Goal: Task Accomplishment & Management: Complete application form

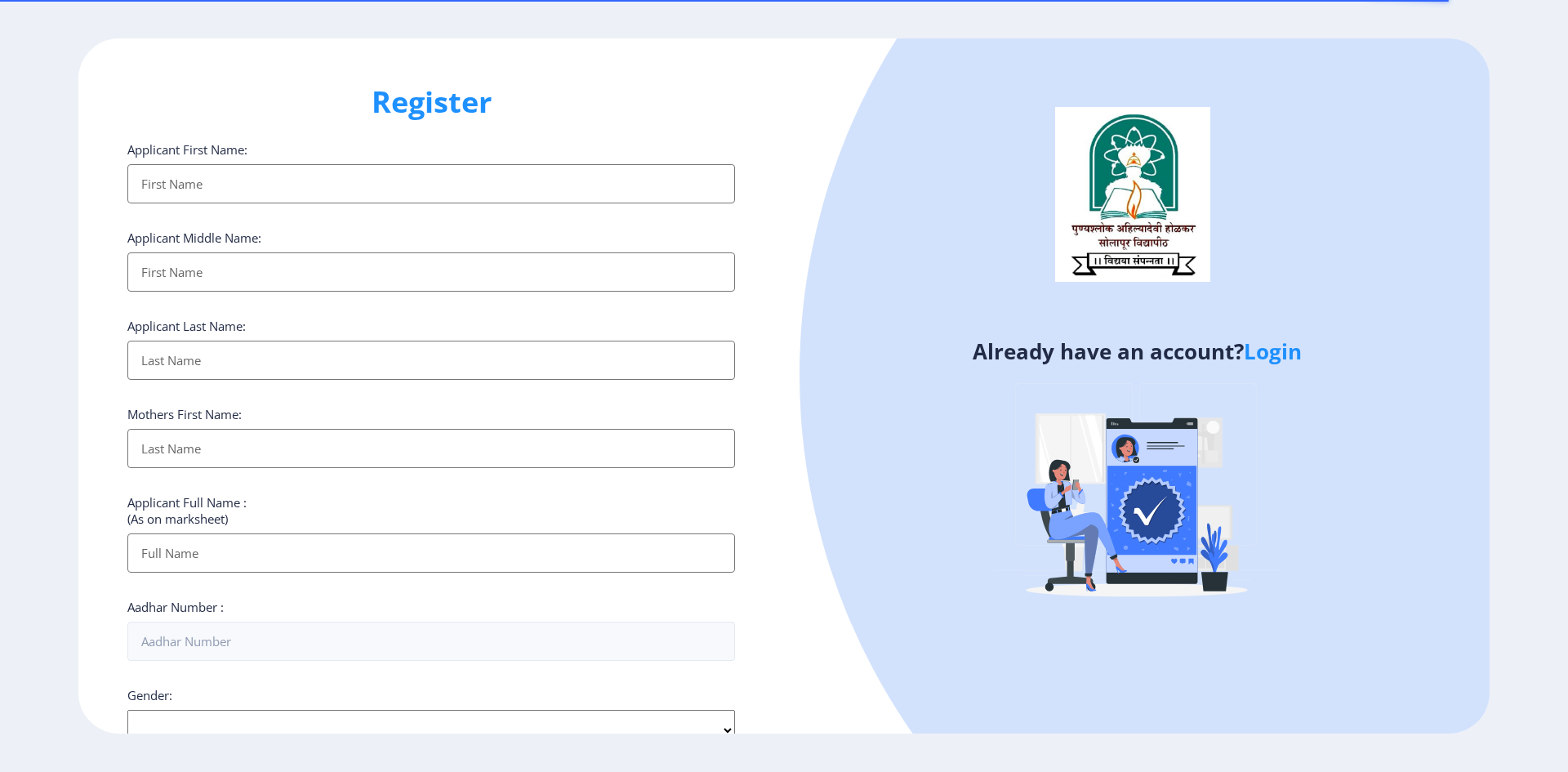
select select
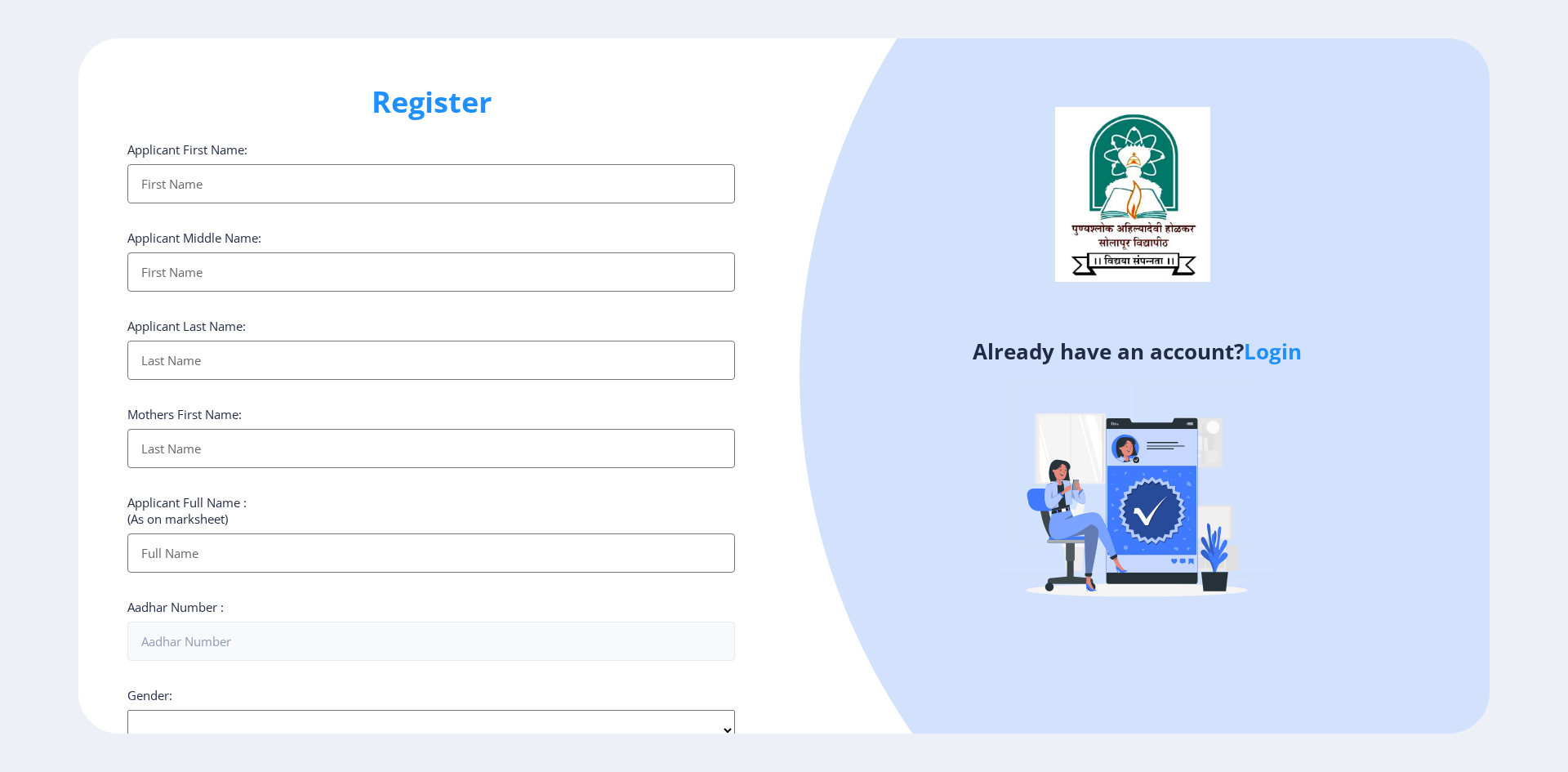
click at [285, 187] on input "Applicant First Name:" at bounding box center [431, 184] width 608 height 39
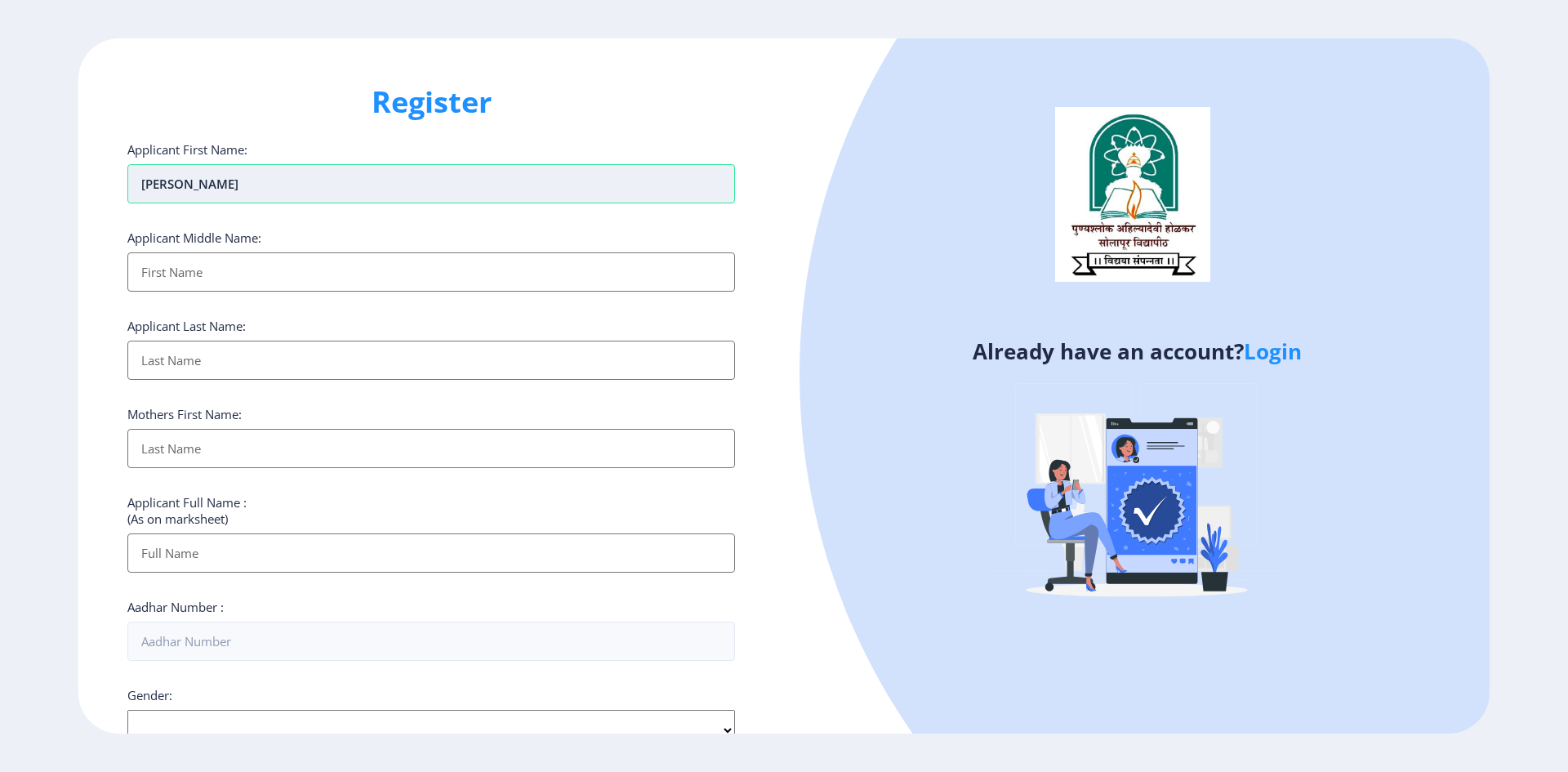
type input "balnath"
type input "mahadev"
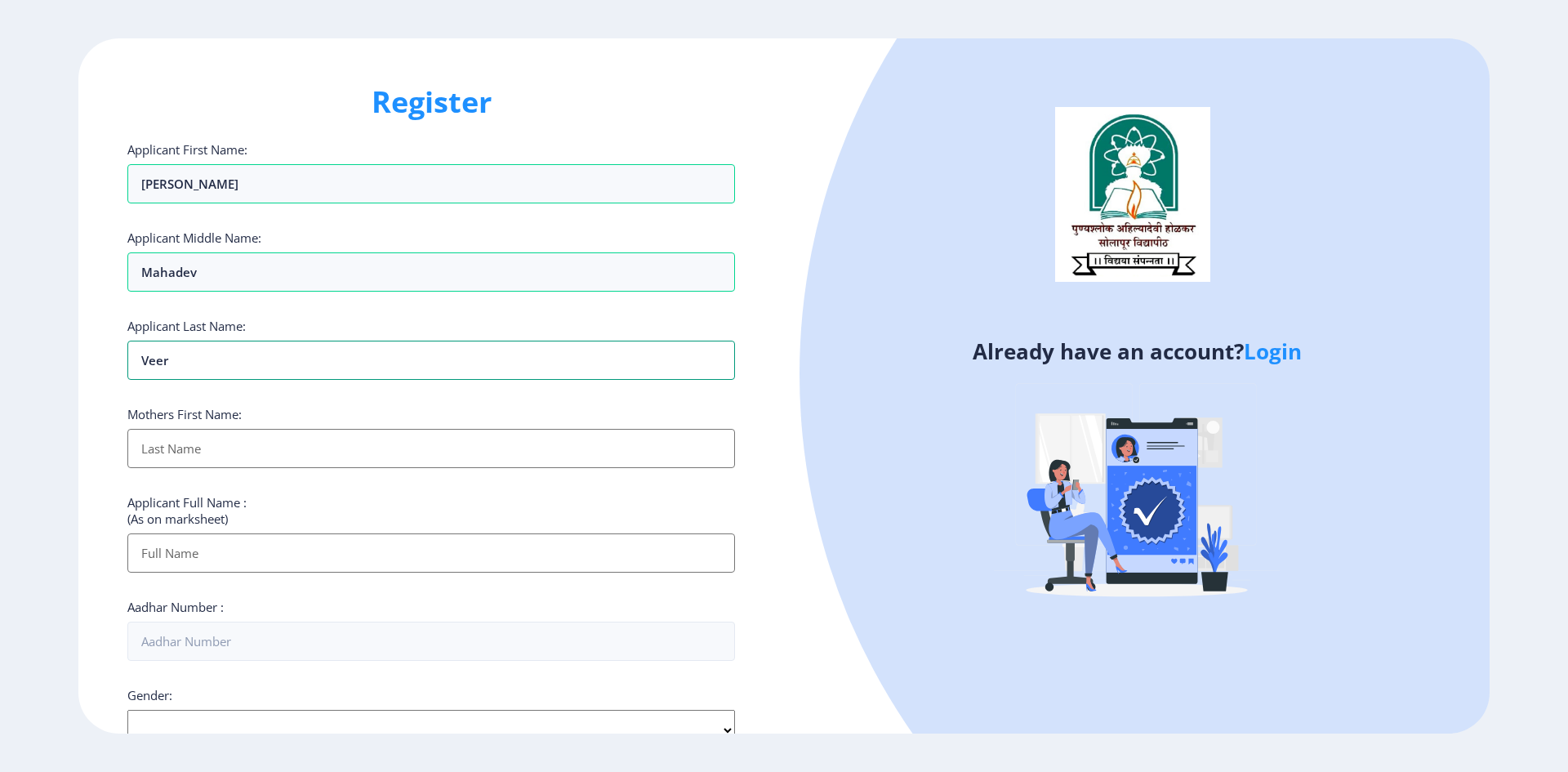
type input "veer"
click at [206, 454] on input "Applicant First Name:" at bounding box center [431, 449] width 608 height 39
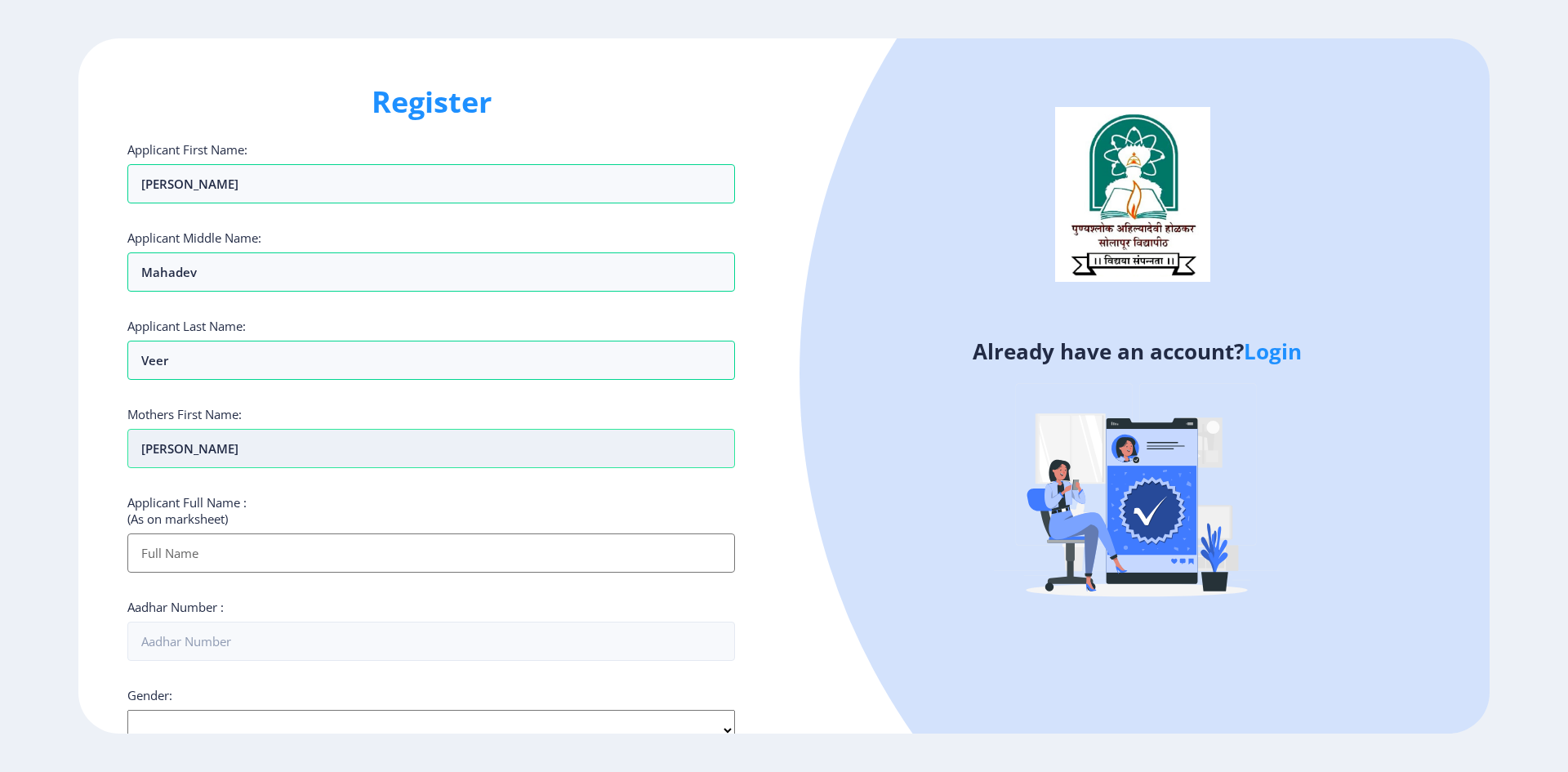
type input "shakuntala"
click at [222, 560] on input "Applicant First Name:" at bounding box center [431, 553] width 608 height 39
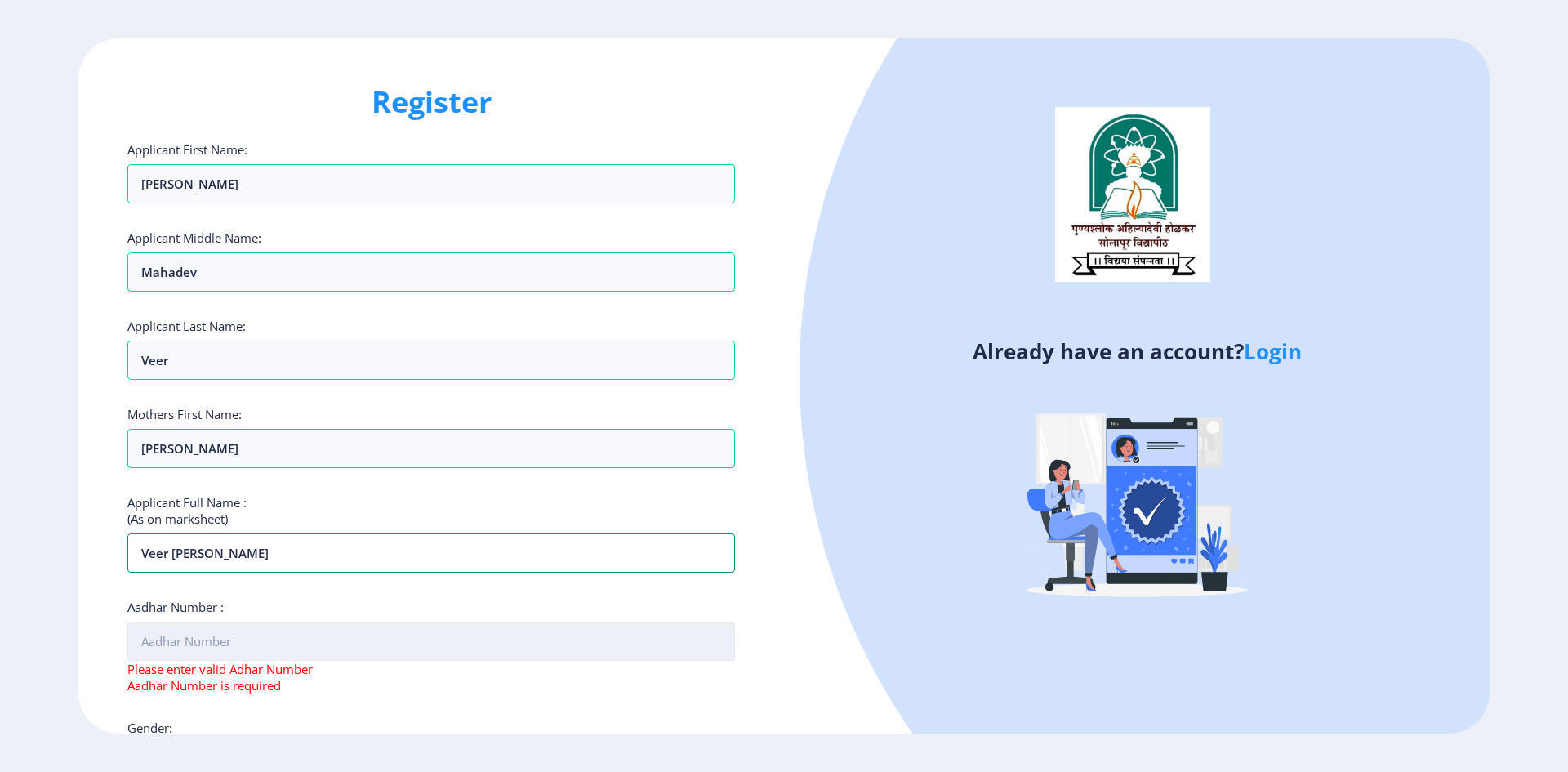
type input "veer balnath mahadev"
click at [251, 638] on input "Aadhar Number :" at bounding box center [431, 641] width 608 height 39
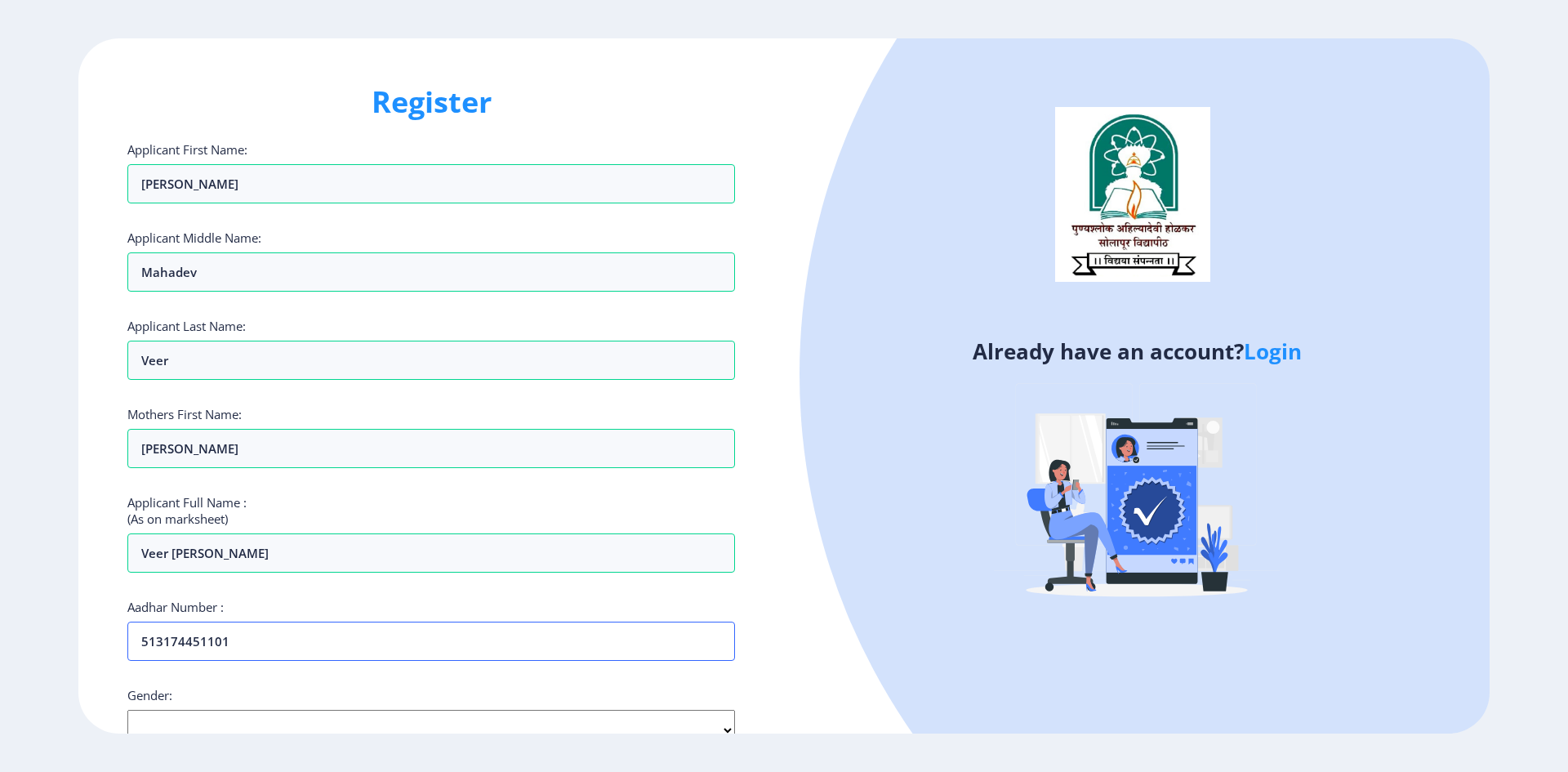
type input "513174451101"
click at [251, 734] on div "Register Applicant First Name: balnath Applicant Middle Name: mahadev Applicant…" at bounding box center [784, 386] width 1568 height 772
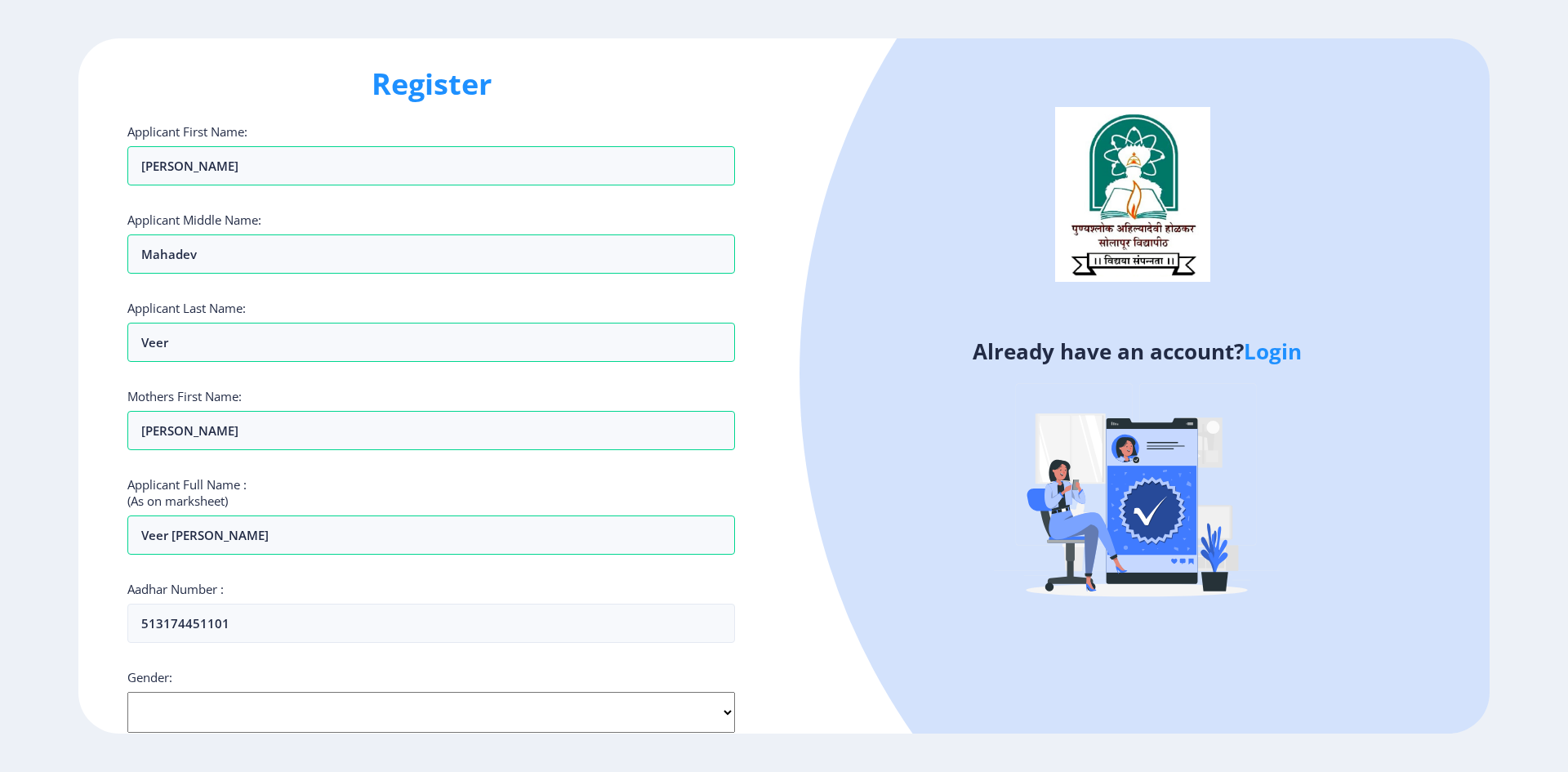
click at [263, 720] on select "Select Gender Male Female Other" at bounding box center [431, 712] width 608 height 41
select select "Male"
click at [127, 692] on select "Select Gender Male Female Other" at bounding box center [431, 712] width 608 height 41
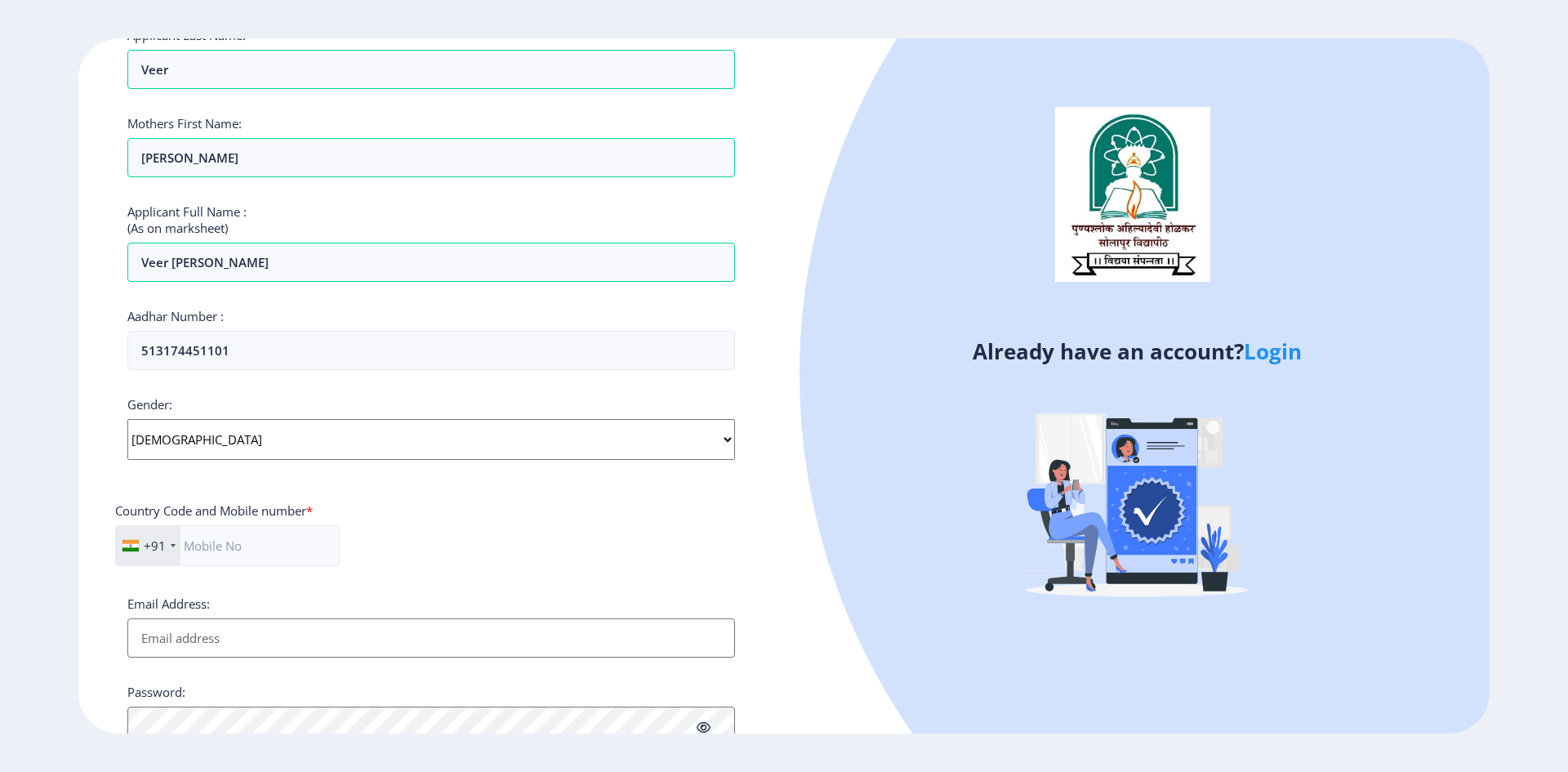
scroll to position [426, 0]
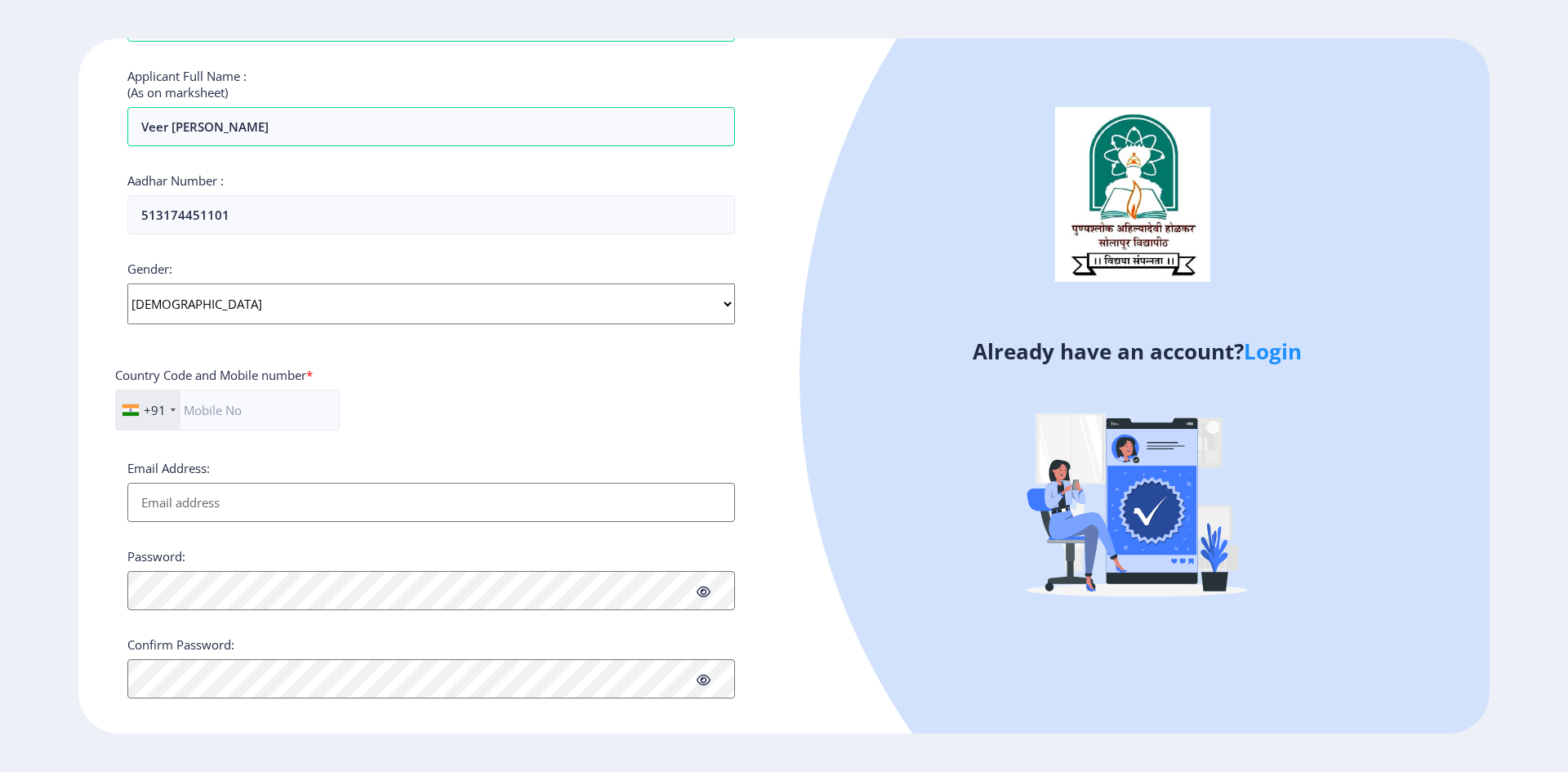
click at [217, 500] on input "Email Address:" at bounding box center [431, 502] width 608 height 39
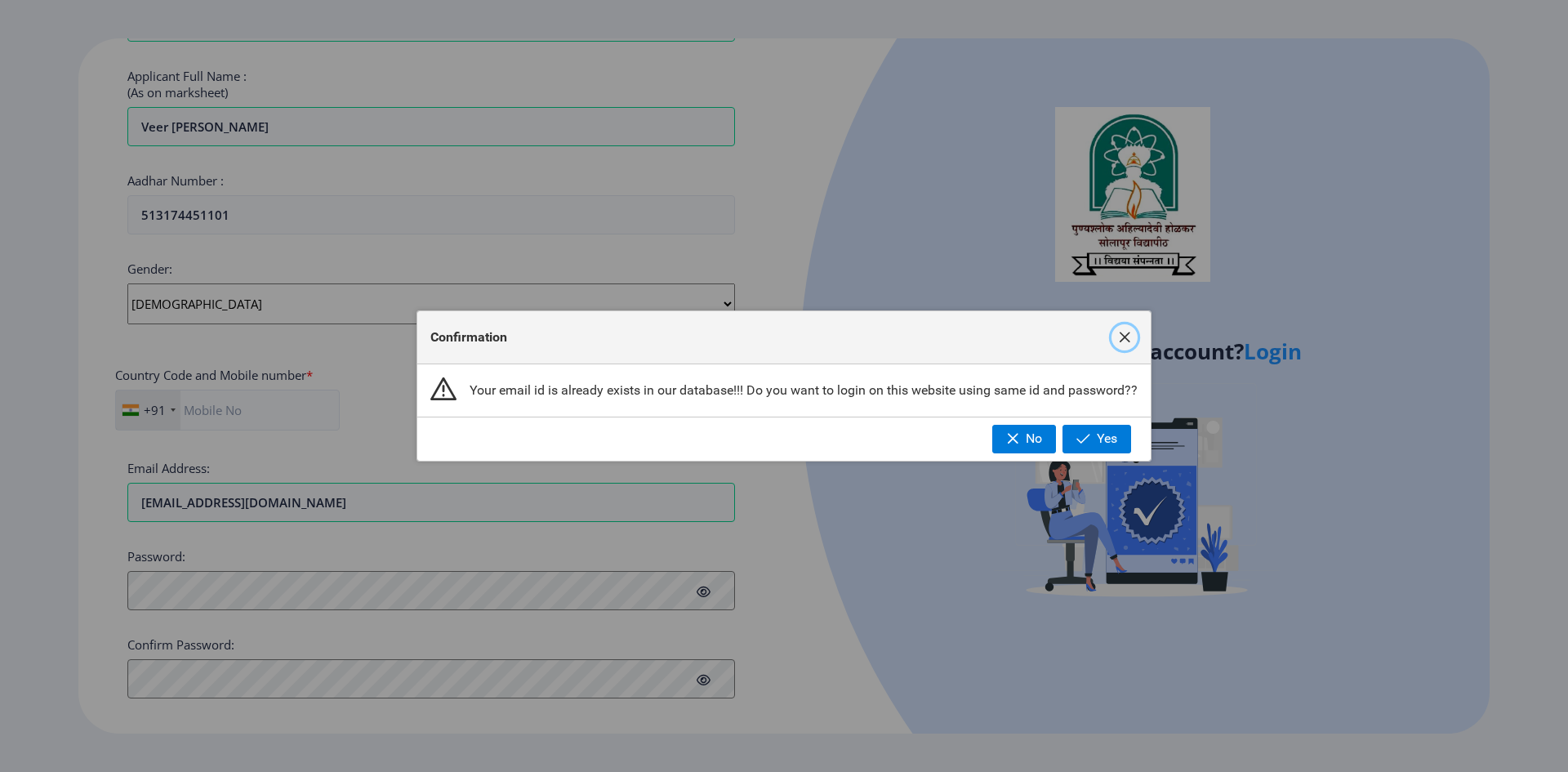
click at [1123, 330] on button "button" at bounding box center [1124, 337] width 26 height 26
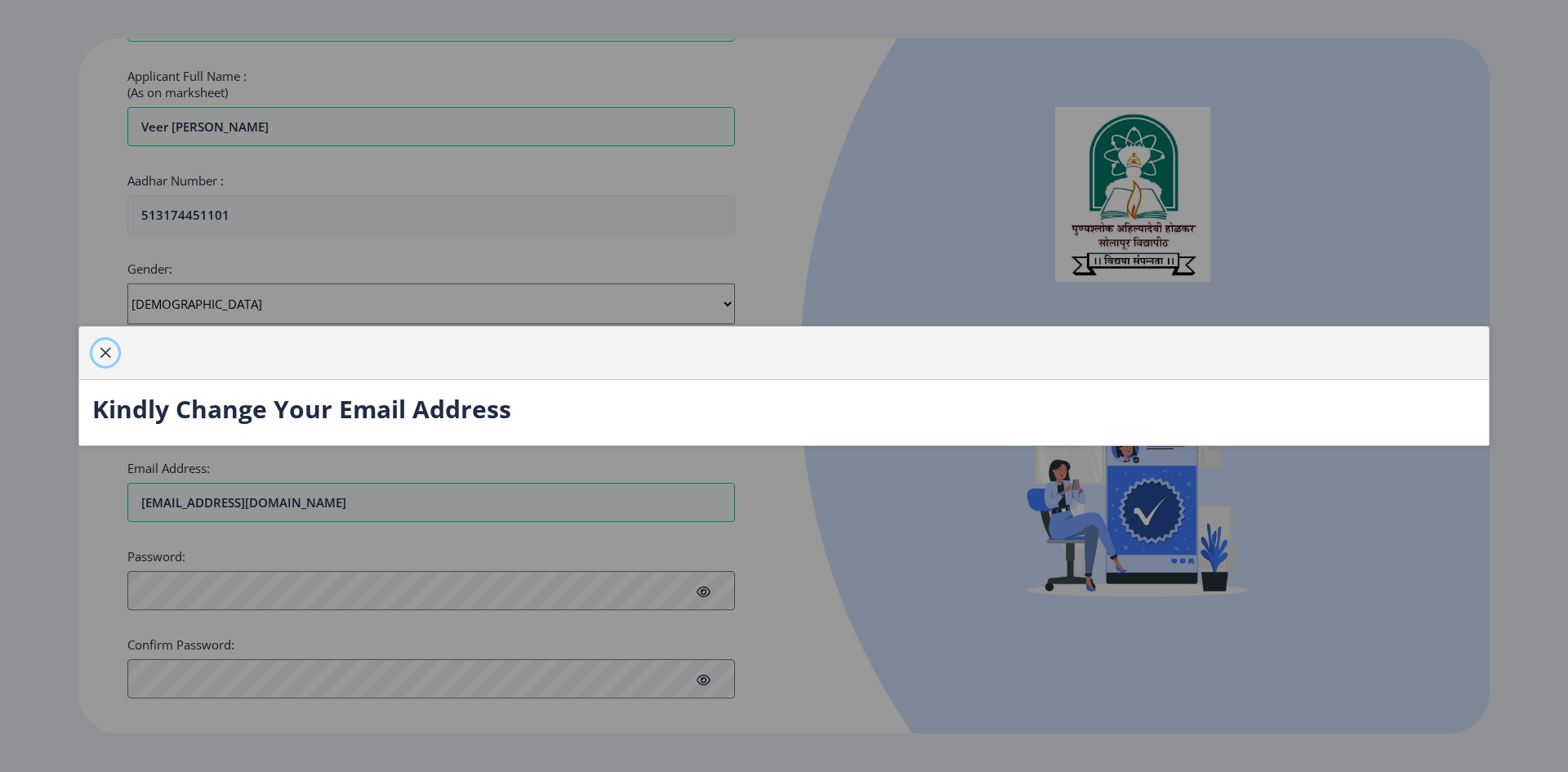
click at [107, 351] on span "button" at bounding box center [105, 352] width 13 height 13
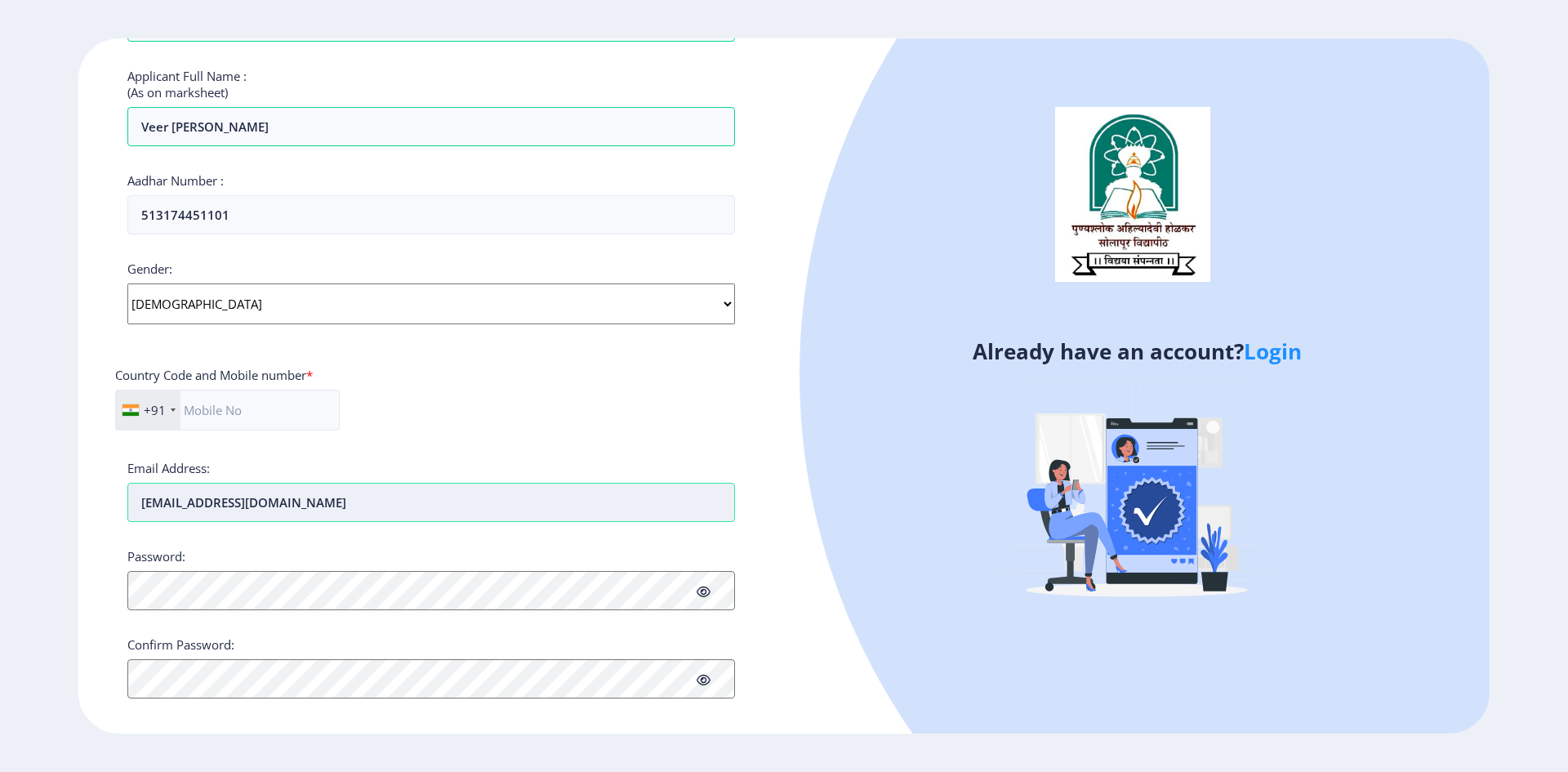
click at [225, 496] on input "balnathveer81@gmail.com" at bounding box center [431, 502] width 608 height 39
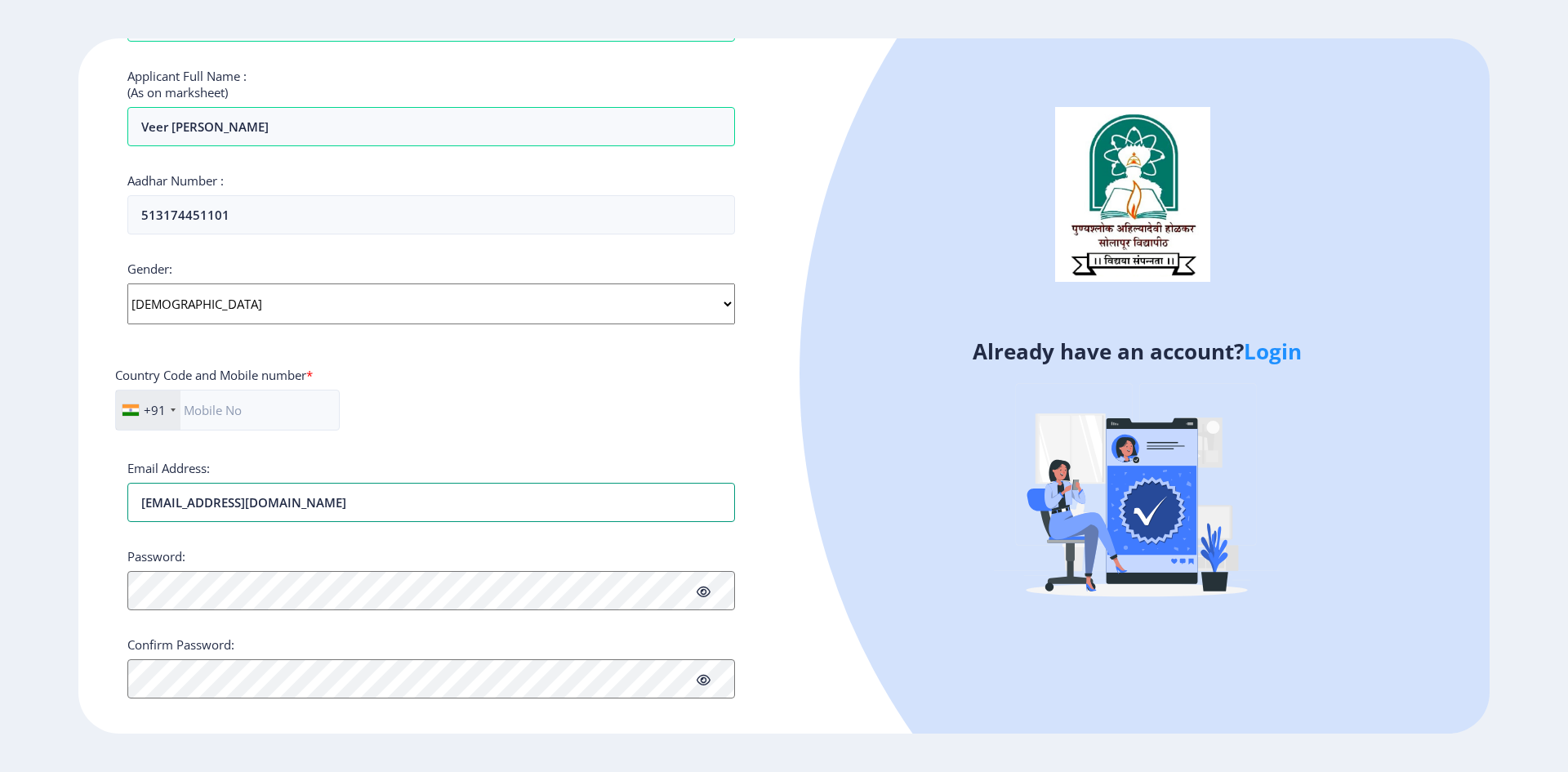
type input "[EMAIL_ADDRESS][DOMAIN_NAME]"
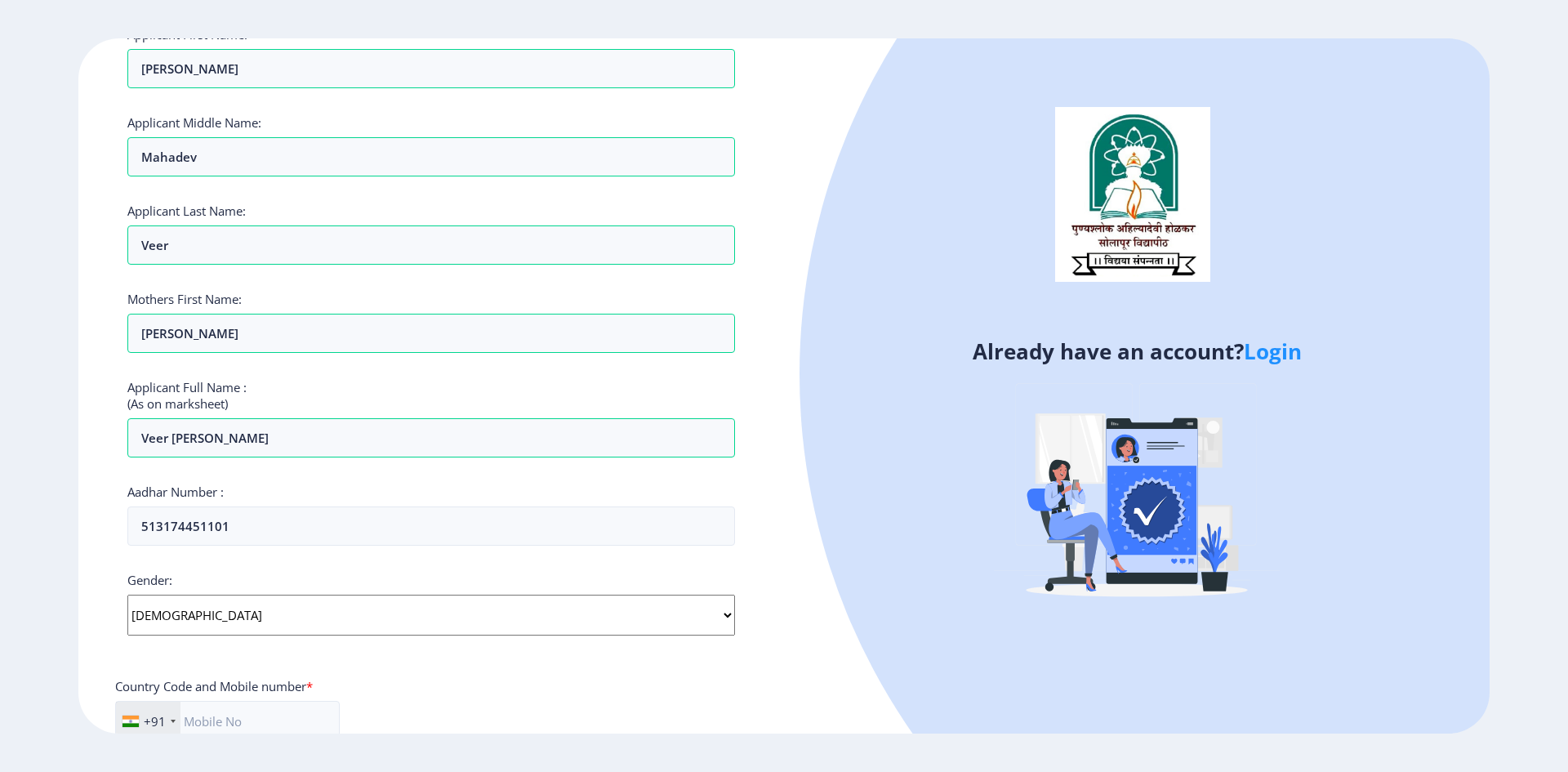
scroll to position [442, 0]
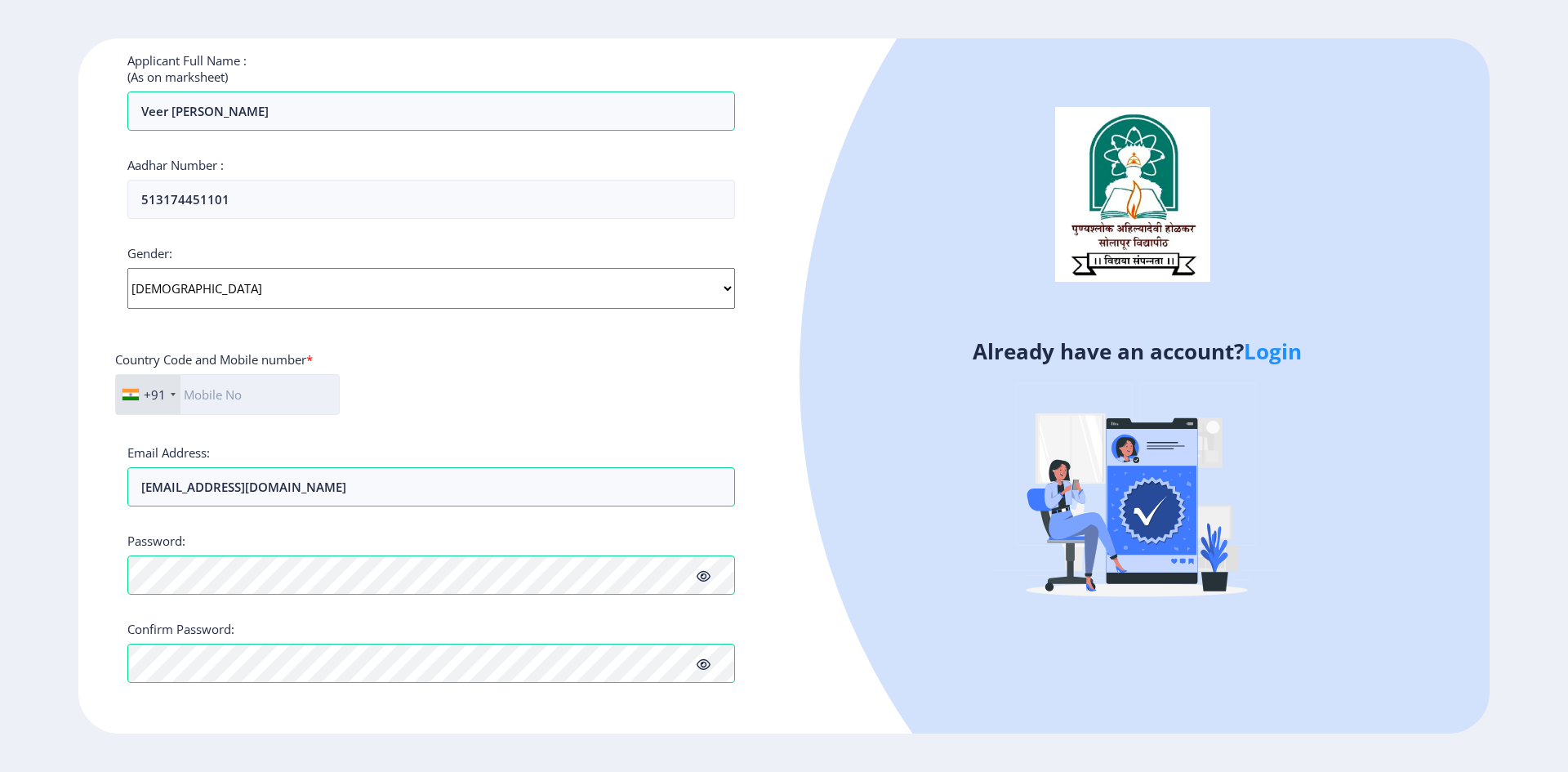
click at [286, 389] on input "text" at bounding box center [228, 395] width 225 height 41
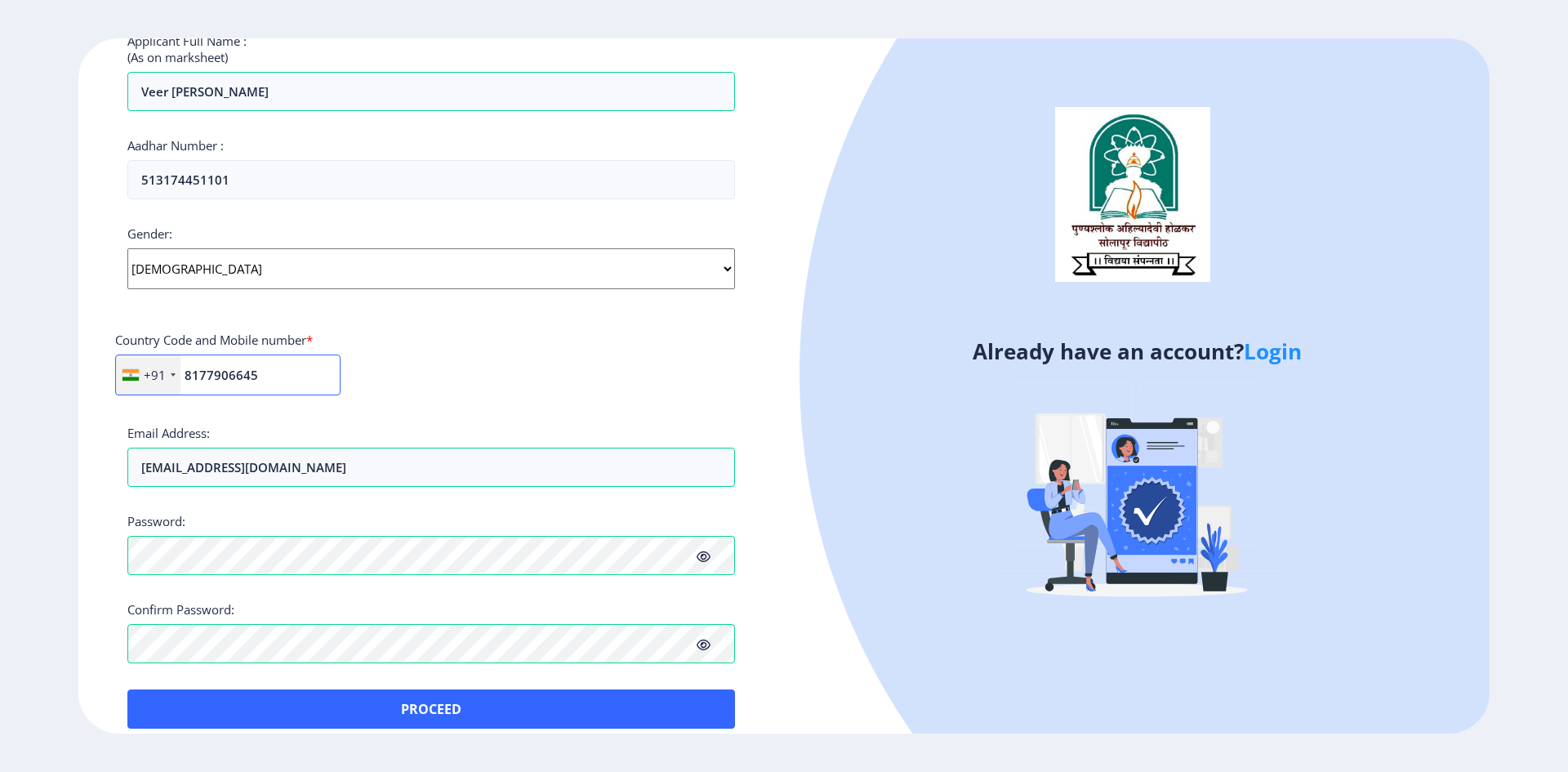
scroll to position [481, 0]
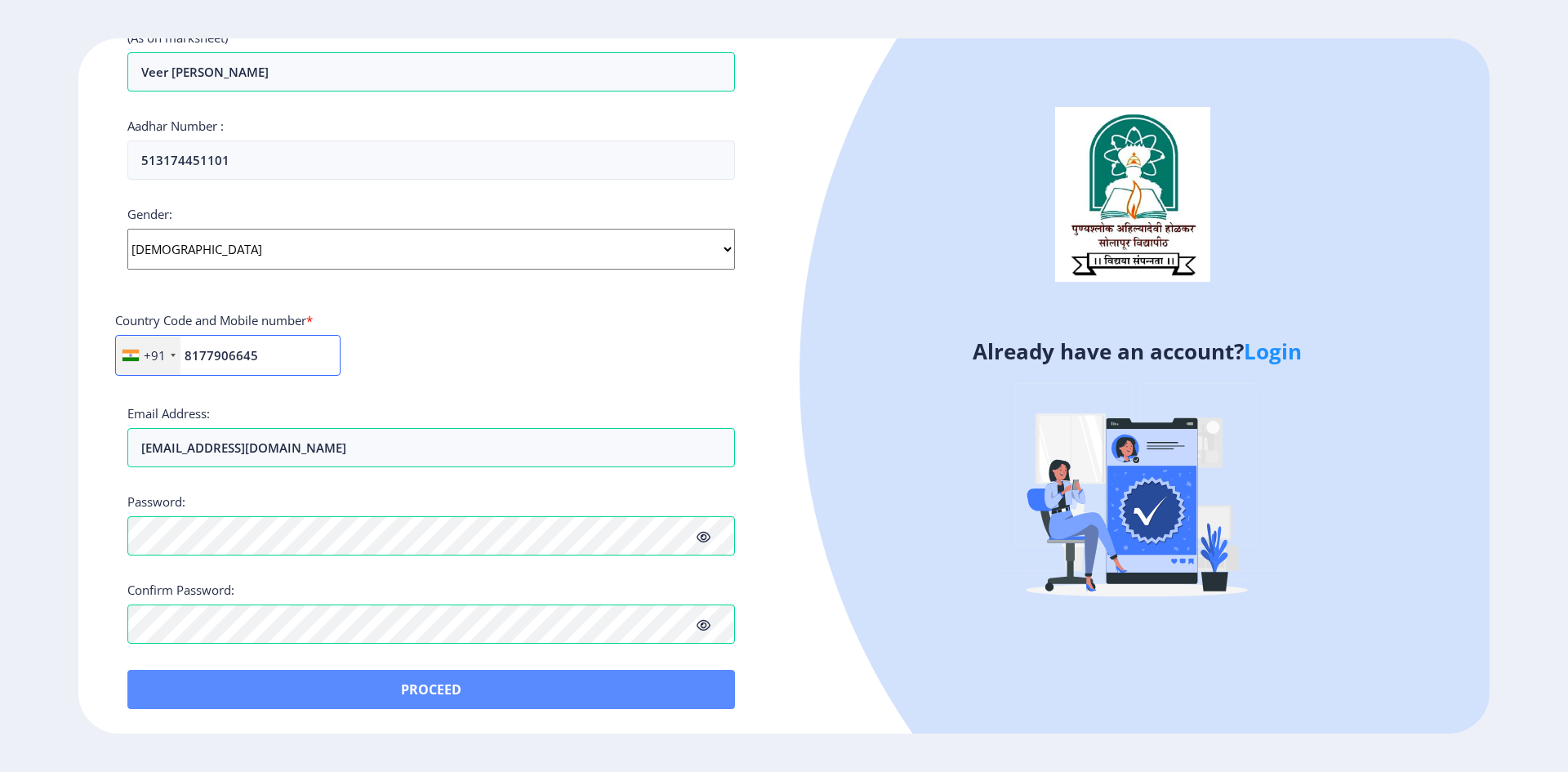
type input "8177906645"
click at [411, 678] on button "Proceed" at bounding box center [431, 689] width 608 height 39
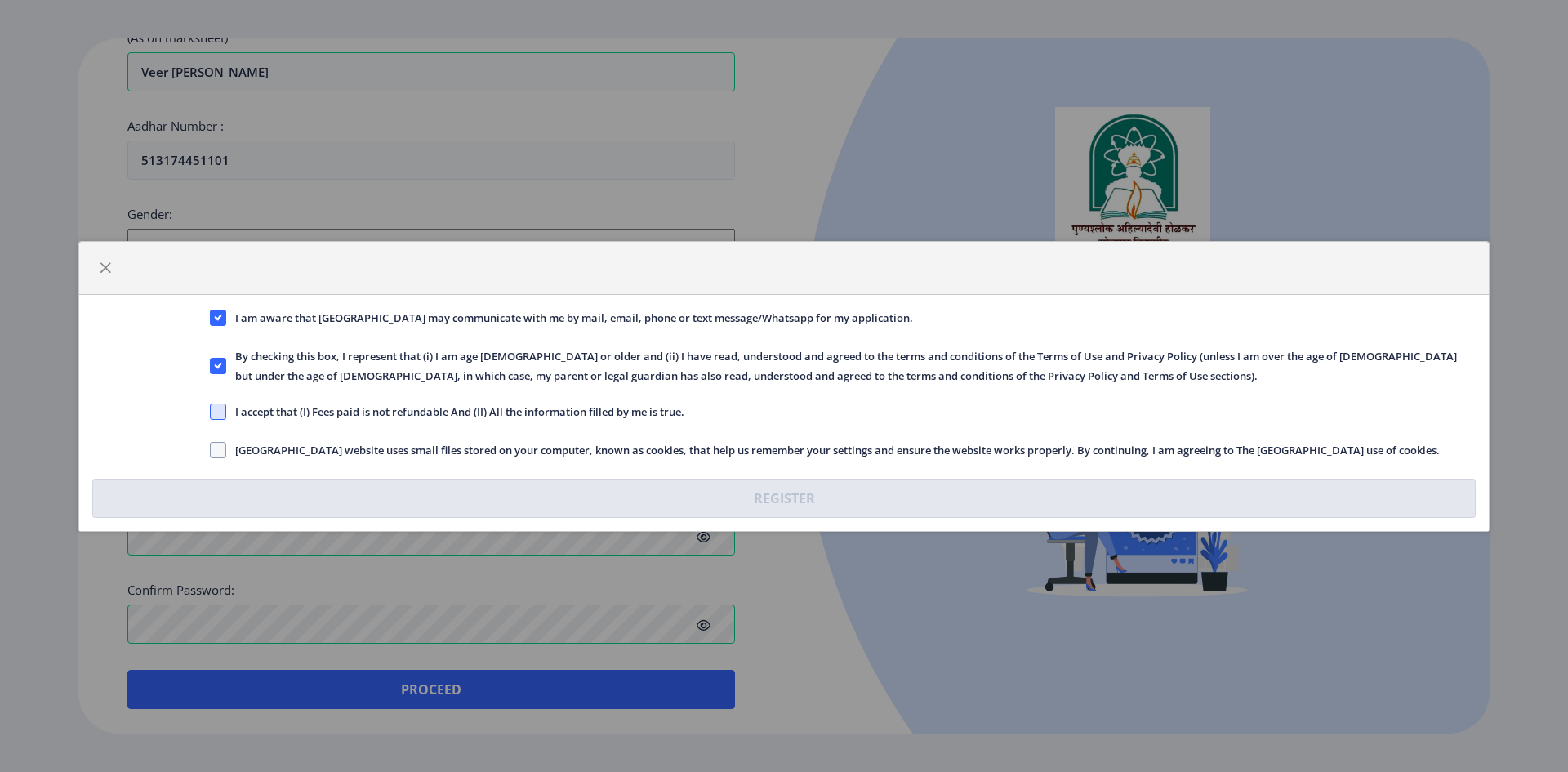
click at [216, 419] on span at bounding box center [218, 411] width 17 height 17
click at [211, 411] on input "I accept that (I) Fees paid is not refundable And (II) All the information fill…" at bounding box center [210, 410] width 1 height 1
checkbox input "true"
click at [213, 453] on span at bounding box center [218, 450] width 17 height 17
click at [211, 450] on input "Solapur University website uses small files stored on your computer, known as c…" at bounding box center [210, 450] width 1 height 1
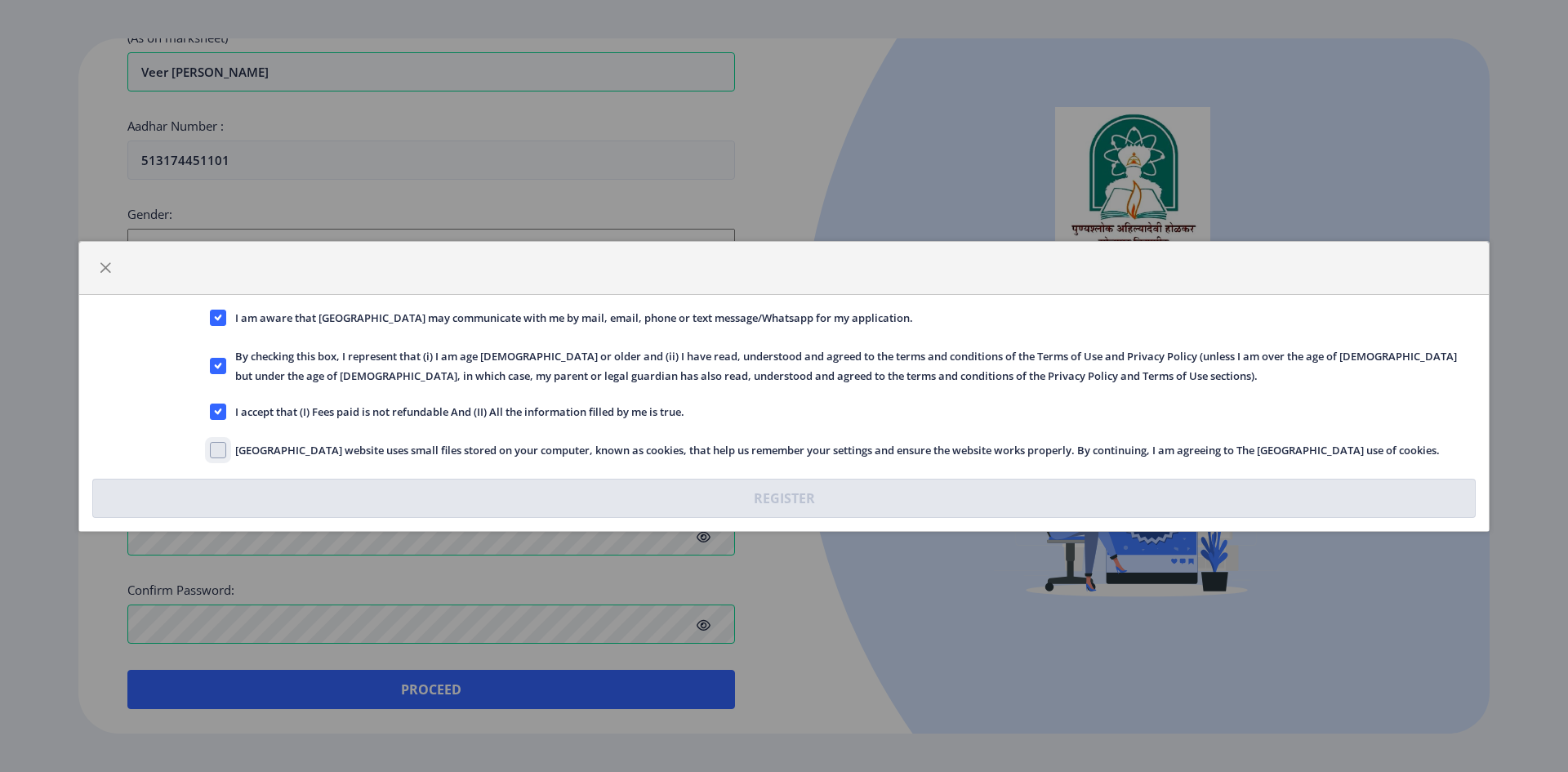
checkbox input "true"
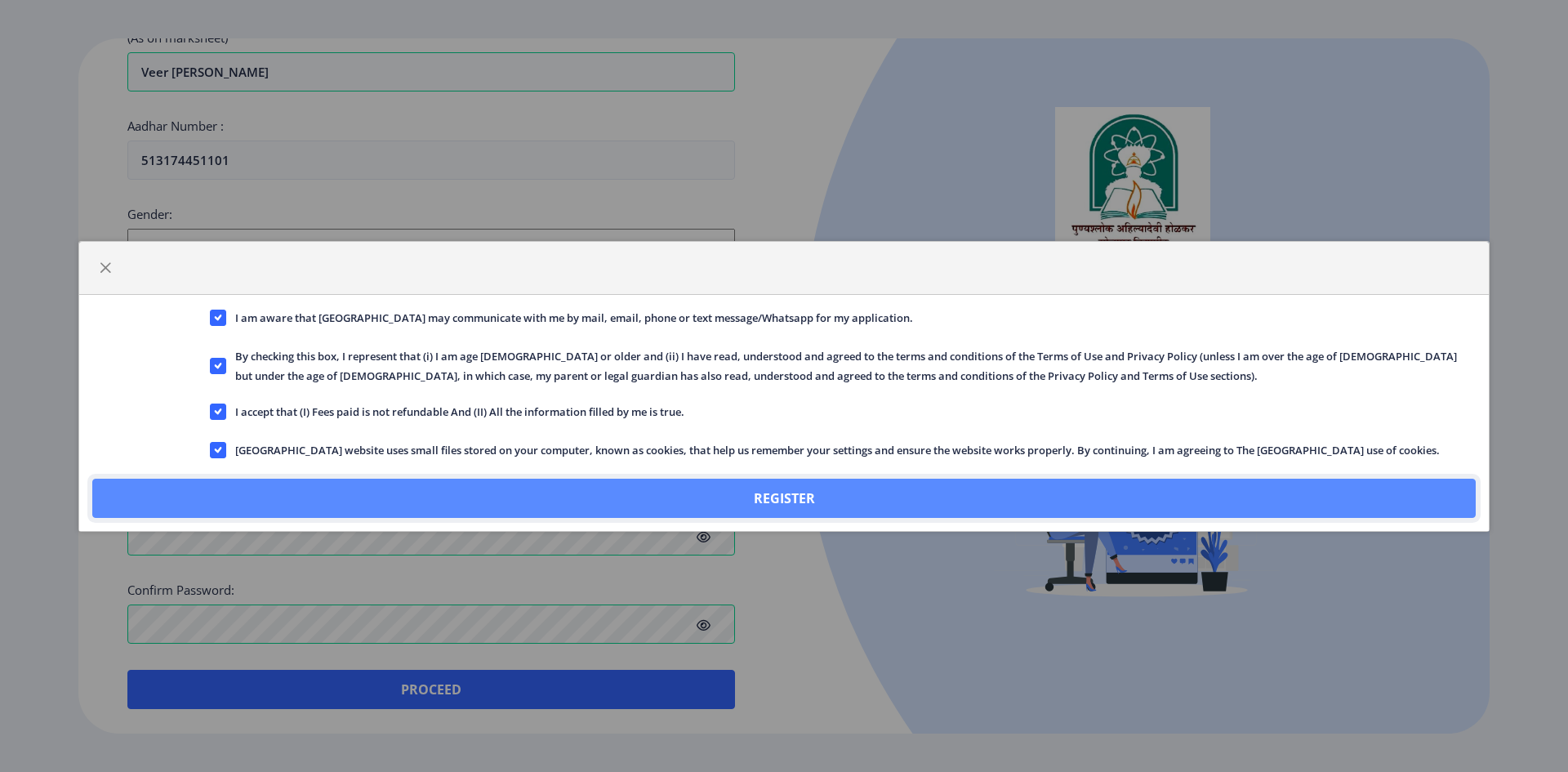
click at [714, 510] on button "Register" at bounding box center [783, 498] width 1383 height 39
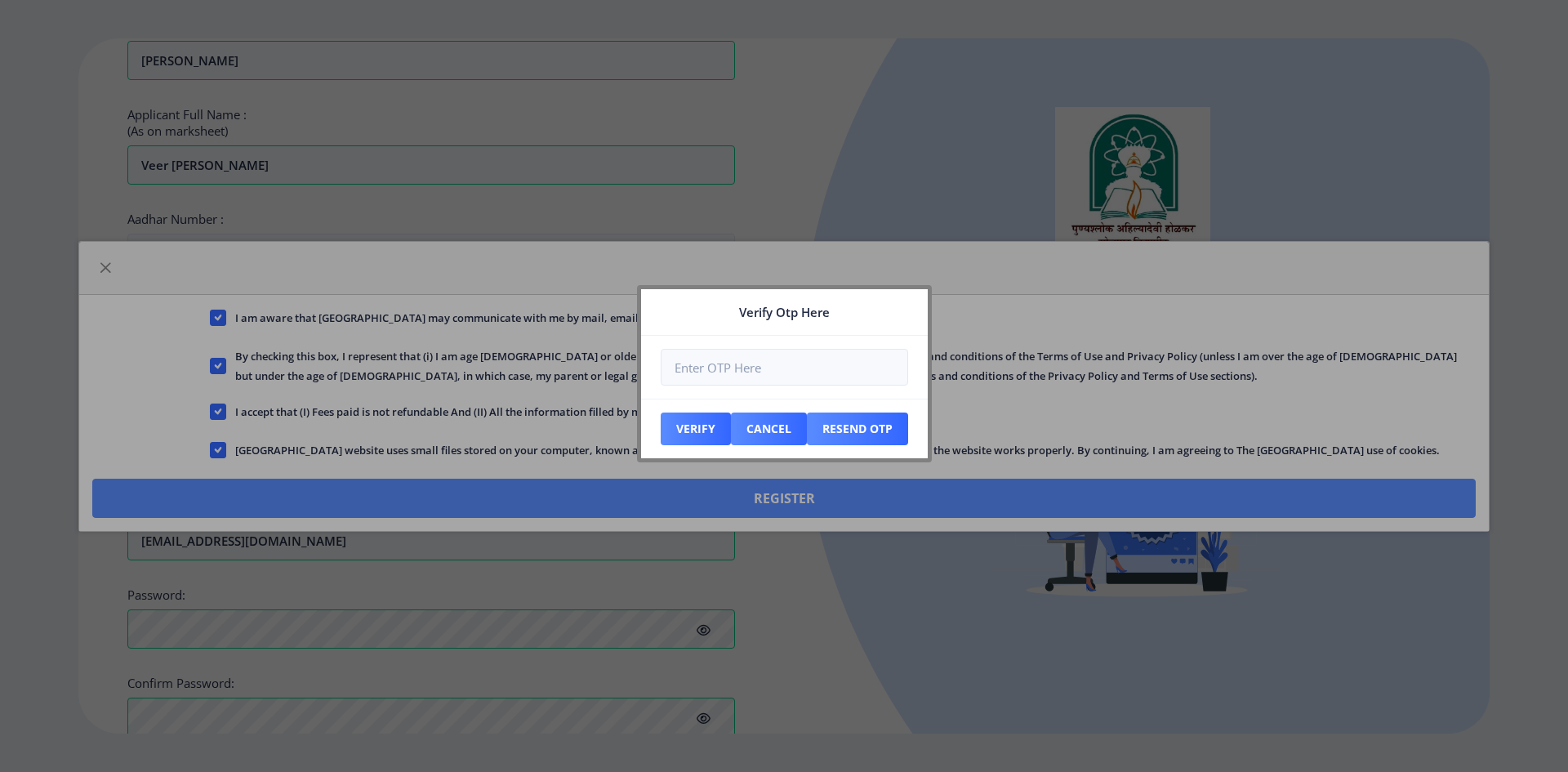
scroll to position [574, 0]
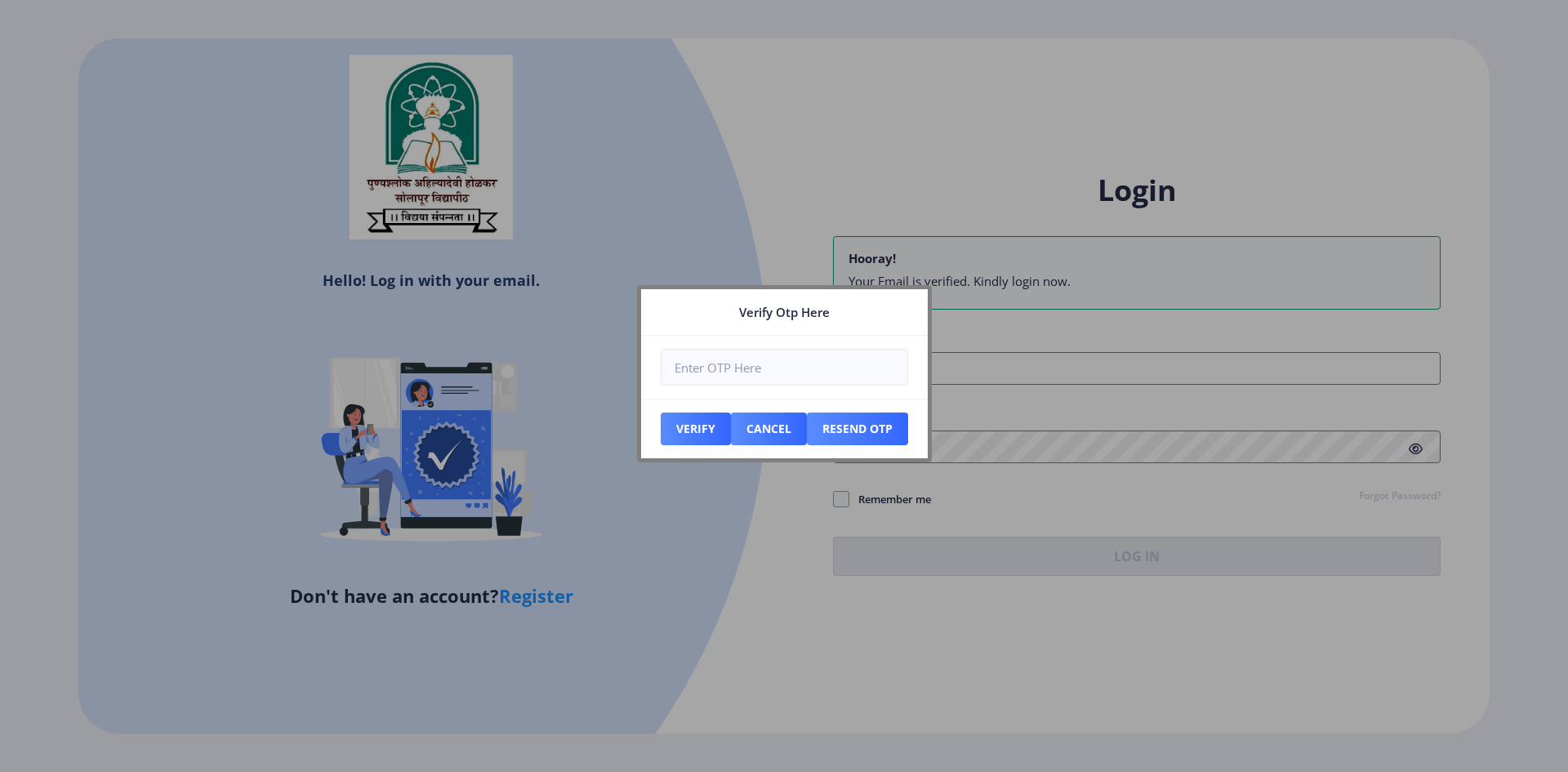
type input "[EMAIL_ADDRESS][DOMAIN_NAME]"
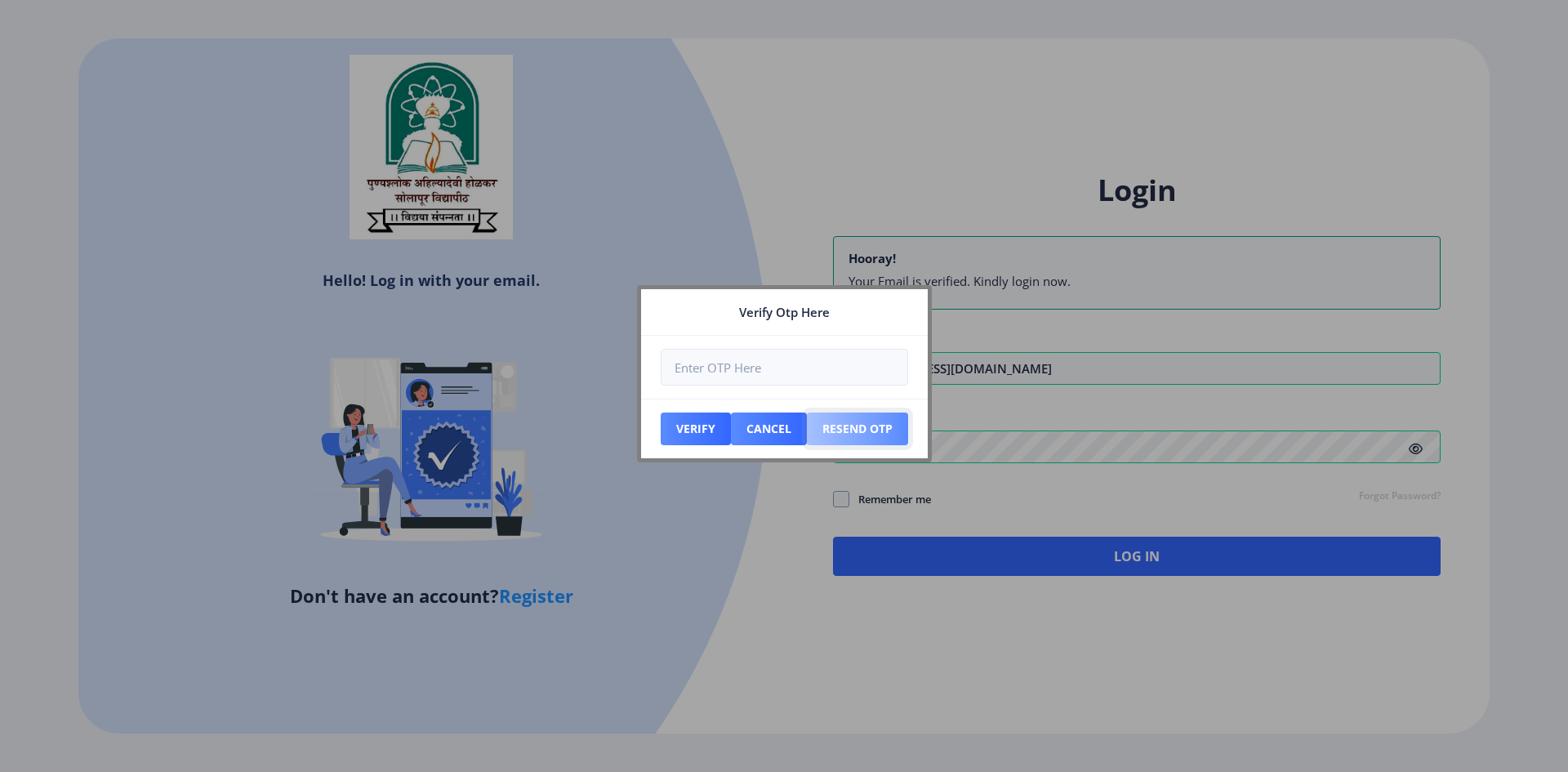
click at [867, 422] on button "Resend Otp" at bounding box center [858, 428] width 102 height 32
click at [758, 430] on button "Cancel" at bounding box center [769, 428] width 76 height 32
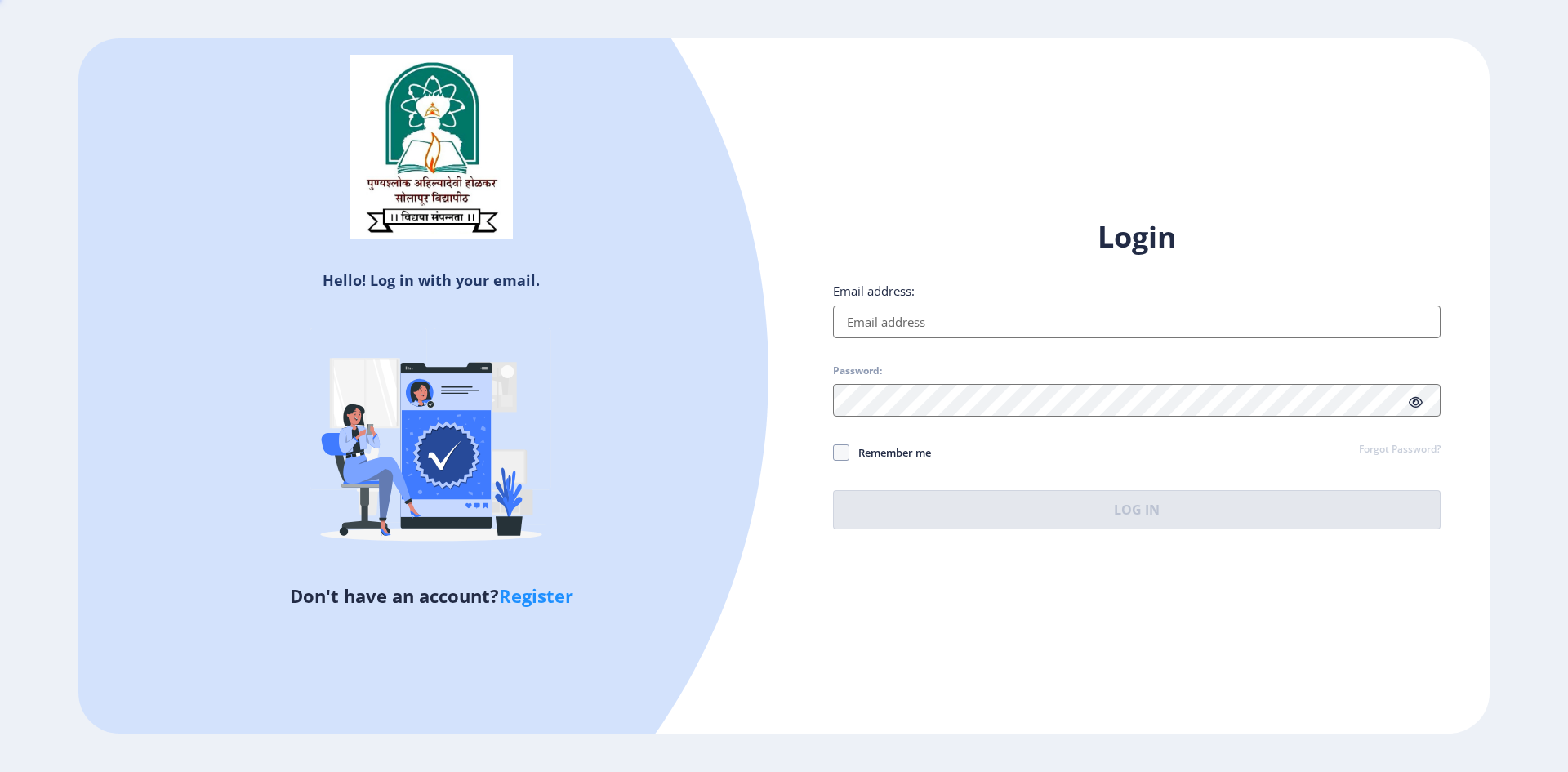
type input "[EMAIL_ADDRESS][DOMAIN_NAME]"
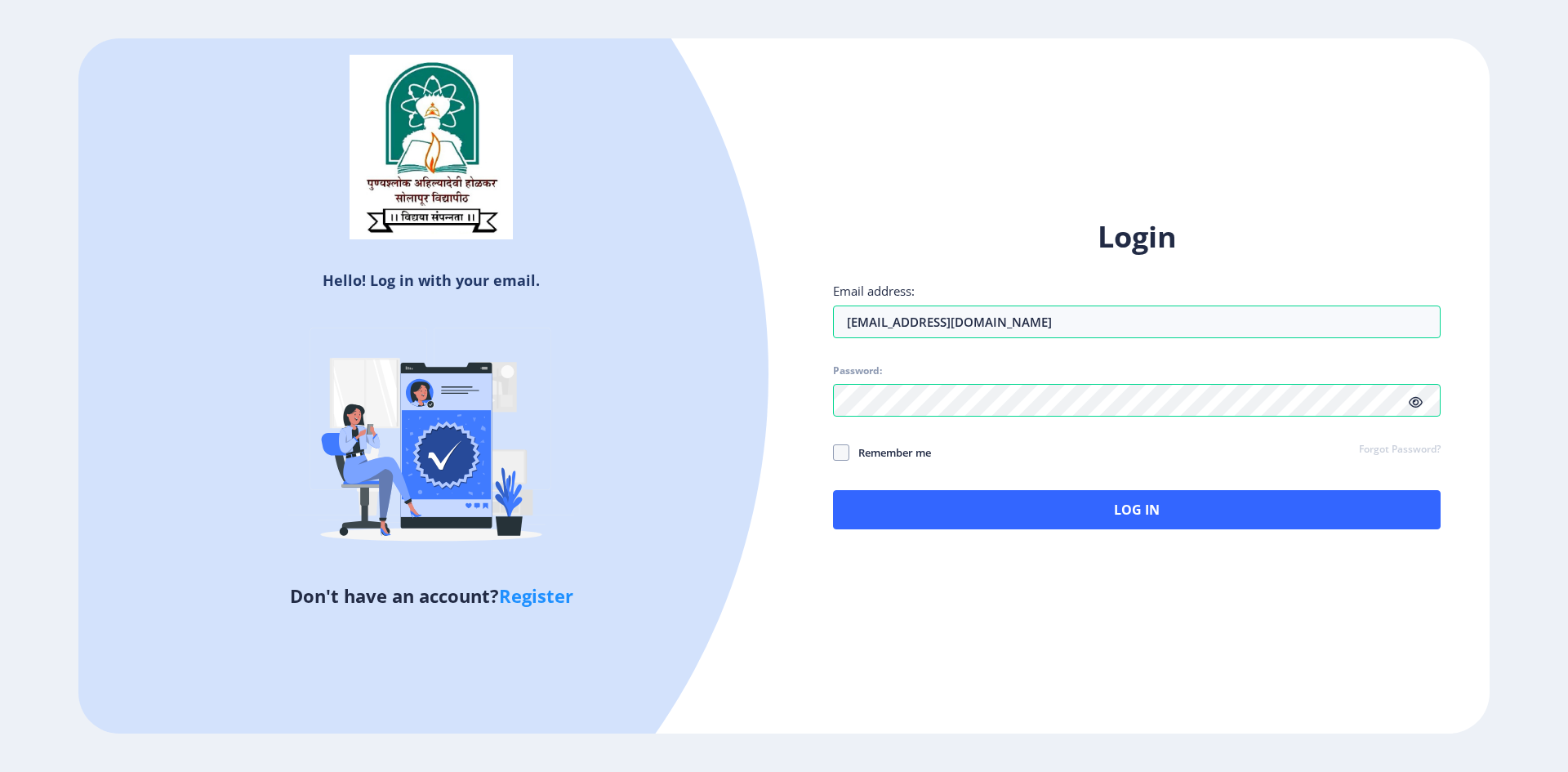
click at [1417, 395] on span at bounding box center [1416, 402] width 14 height 17
click at [843, 456] on span at bounding box center [841, 452] width 17 height 17
click at [834, 452] on input "Remember me" at bounding box center [833, 451] width 1 height 1
checkbox input "true"
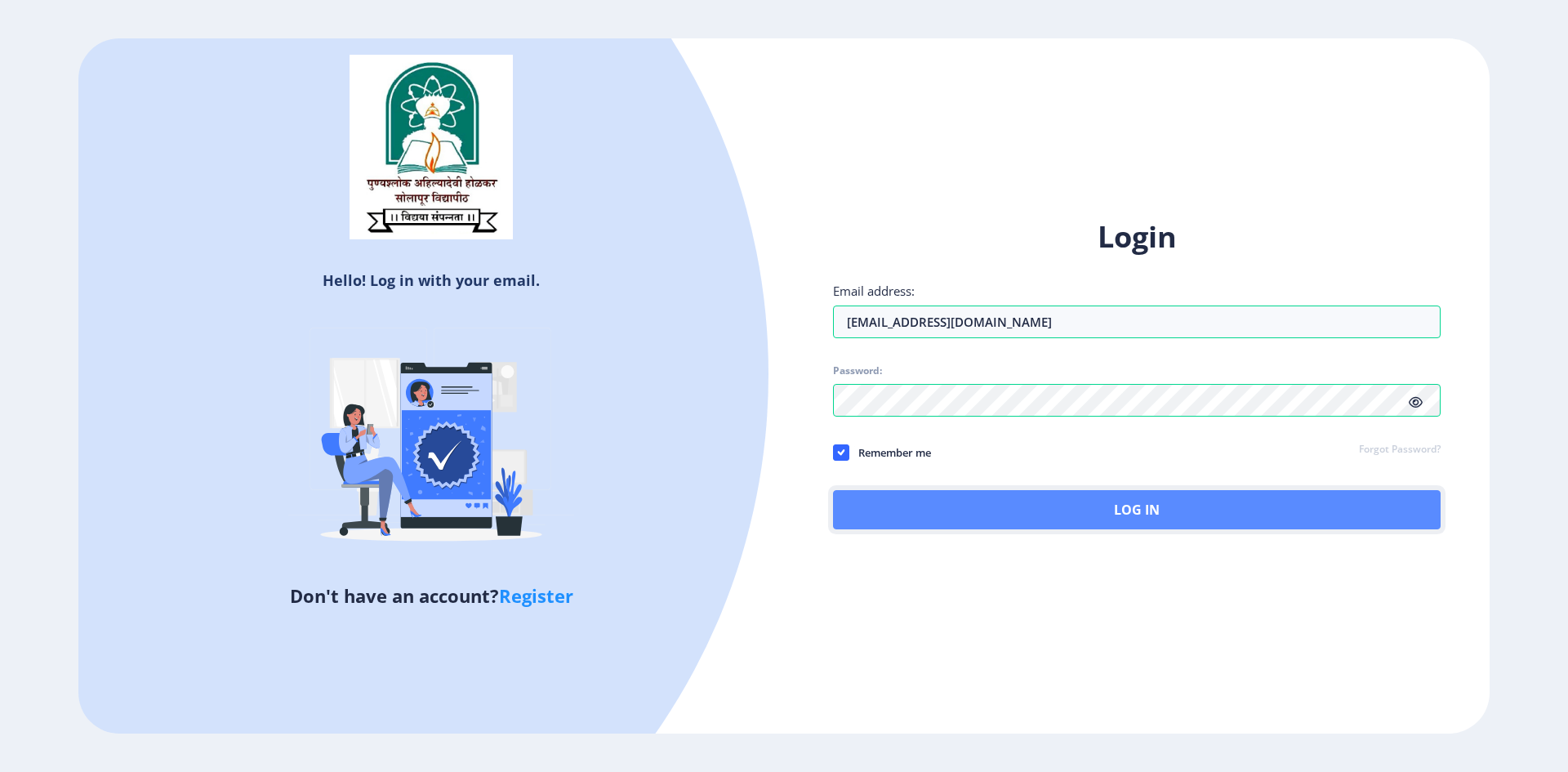
click at [931, 509] on button "Log In" at bounding box center [1137, 509] width 608 height 39
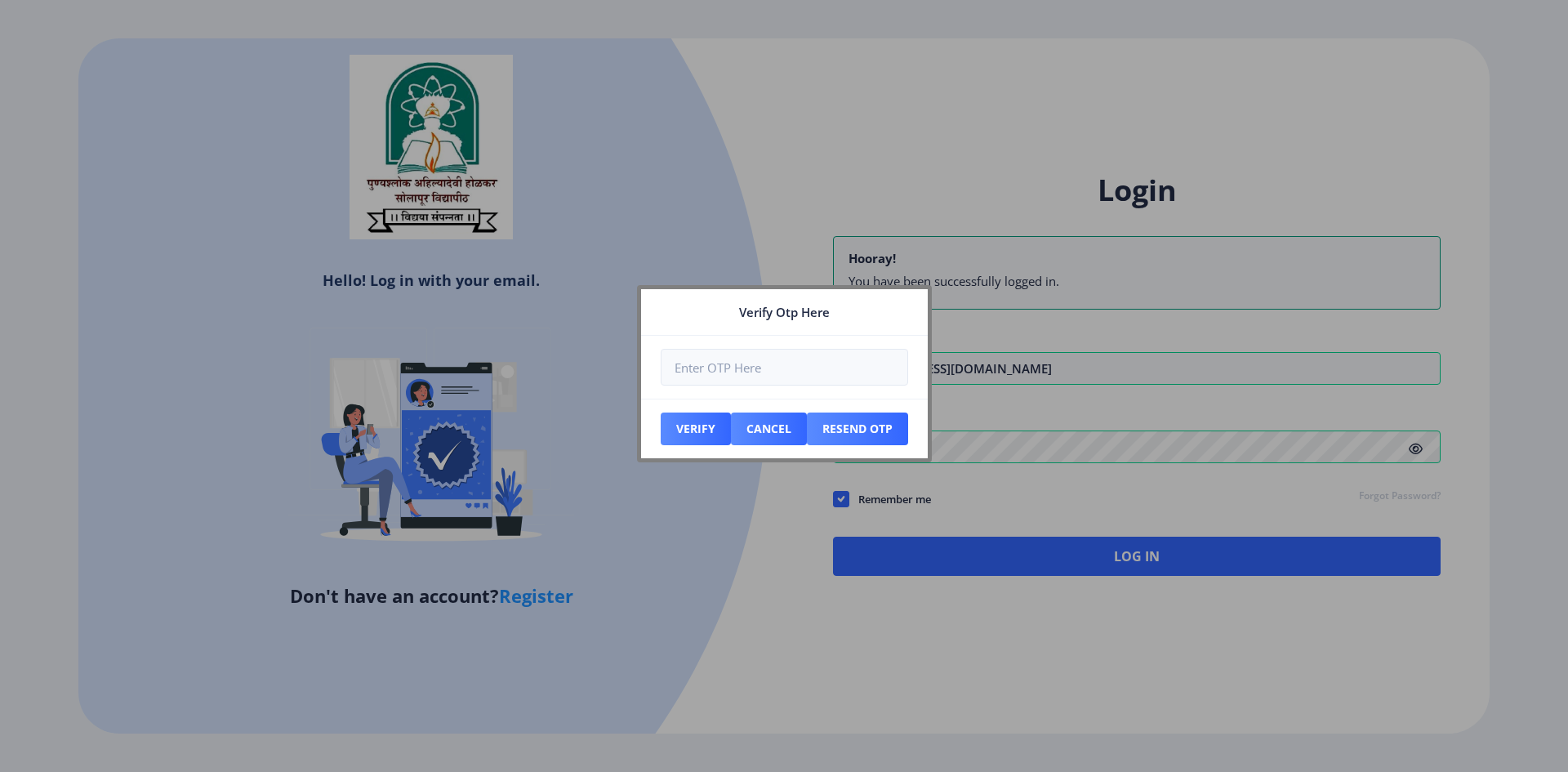
click at [860, 100] on div at bounding box center [784, 386] width 1568 height 772
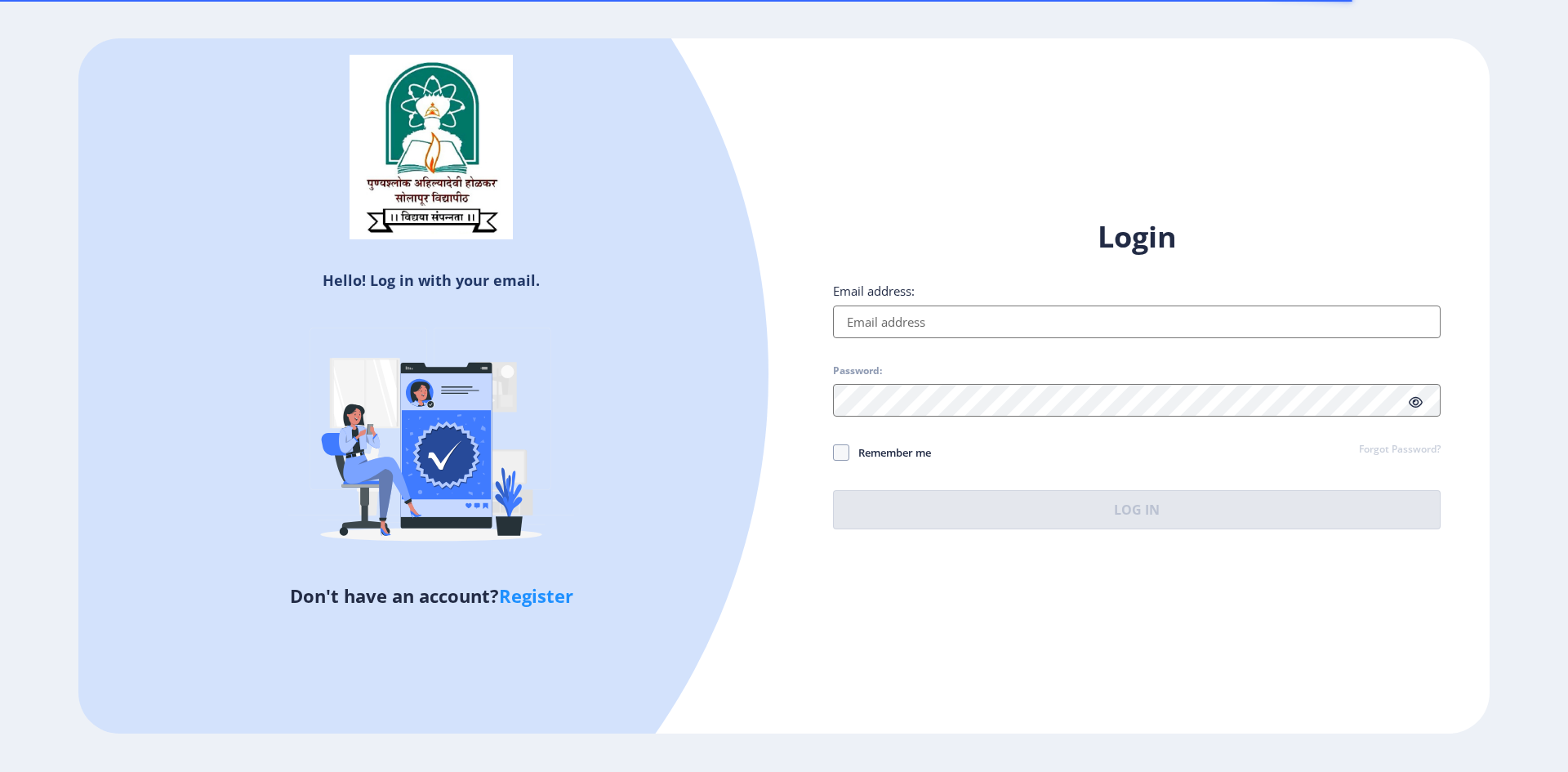
type input "[EMAIL_ADDRESS][DOMAIN_NAME]"
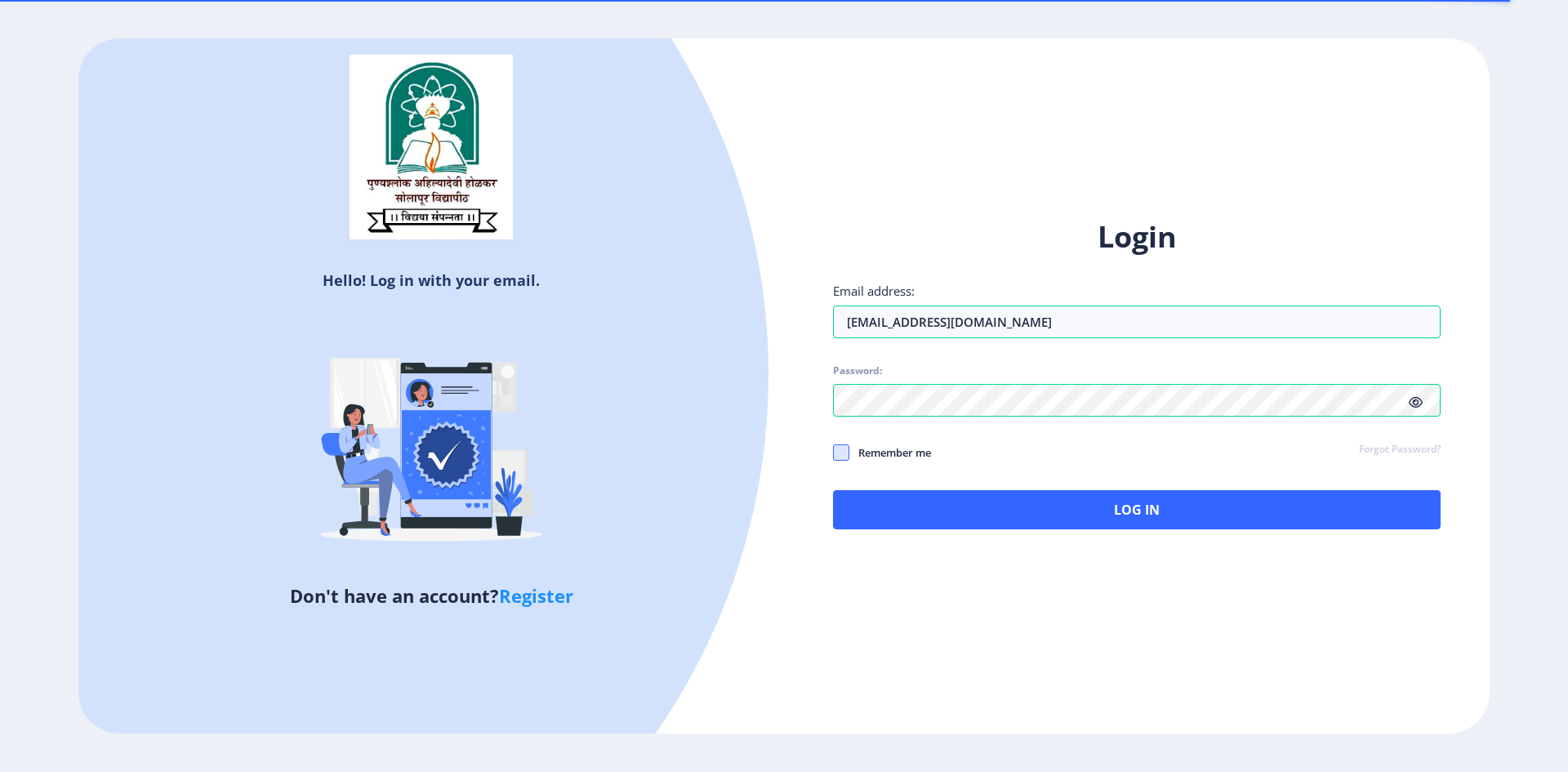
click at [833, 451] on span at bounding box center [841, 452] width 17 height 17
click at [833, 451] on input "Remember me" at bounding box center [833, 451] width 1 height 1
checkbox input "true"
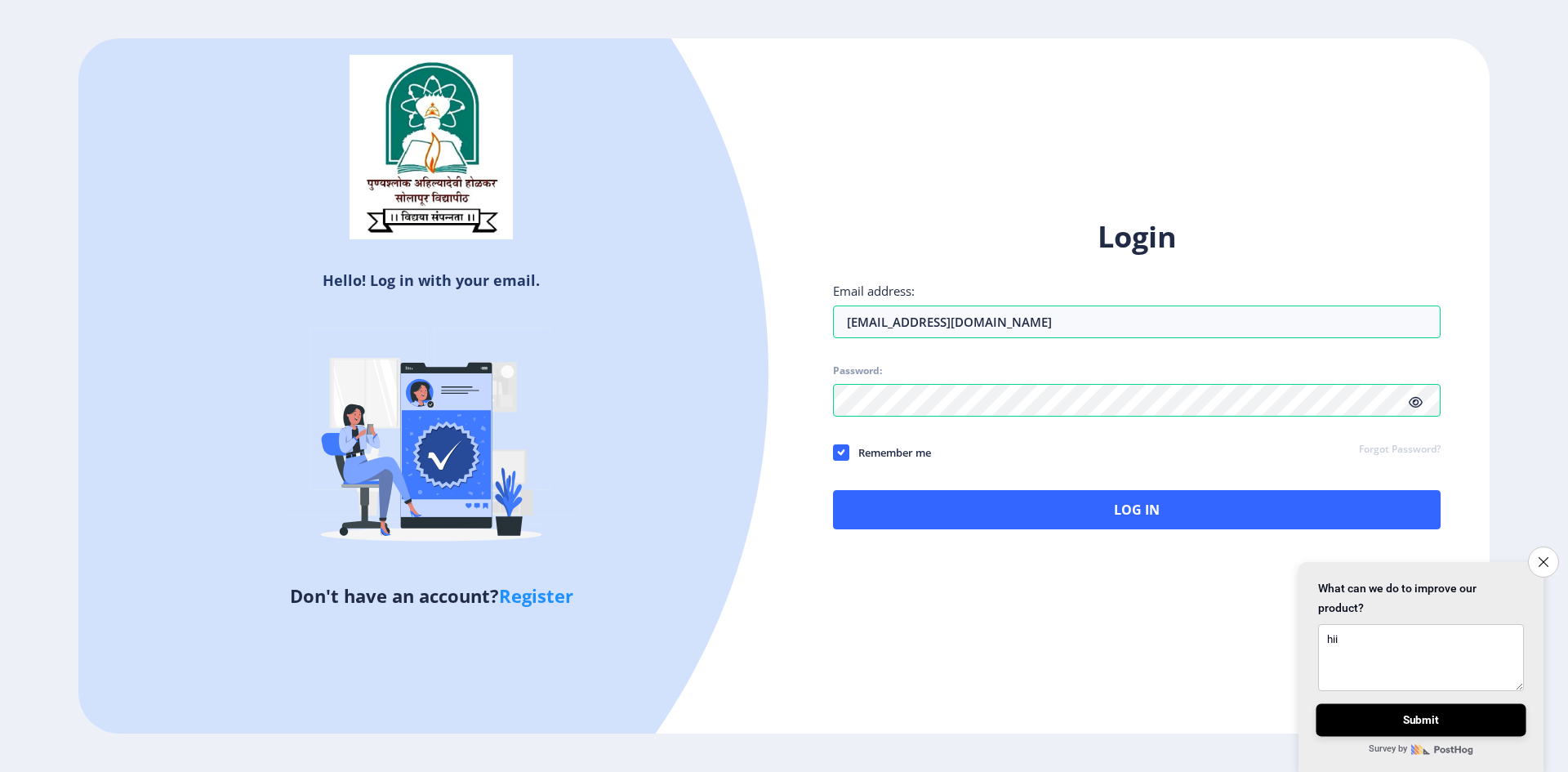
type textarea "hii"
click at [1424, 727] on button "Submit" at bounding box center [1420, 718] width 210 height 32
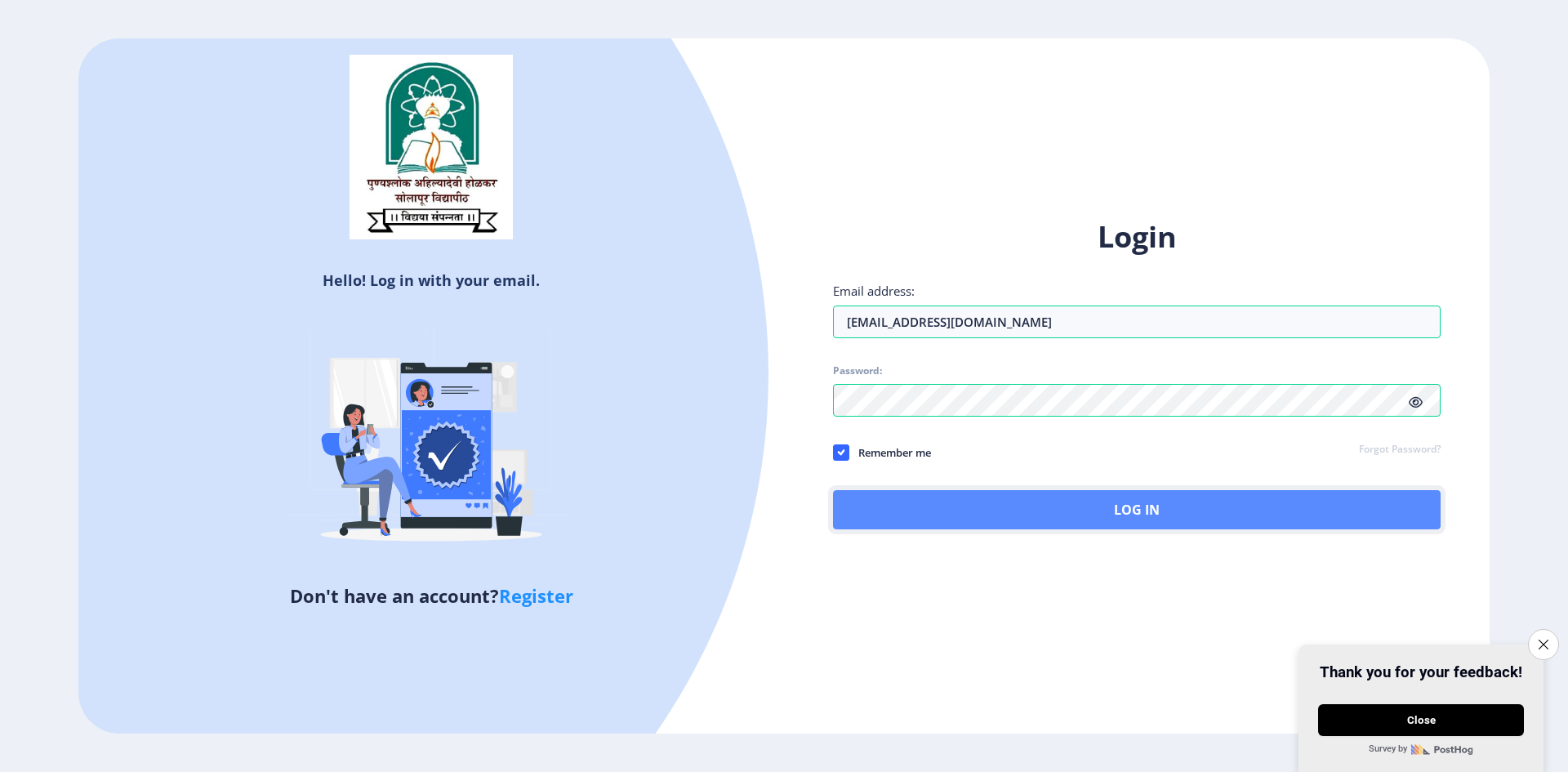
click at [1067, 509] on button "Log In" at bounding box center [1137, 509] width 608 height 39
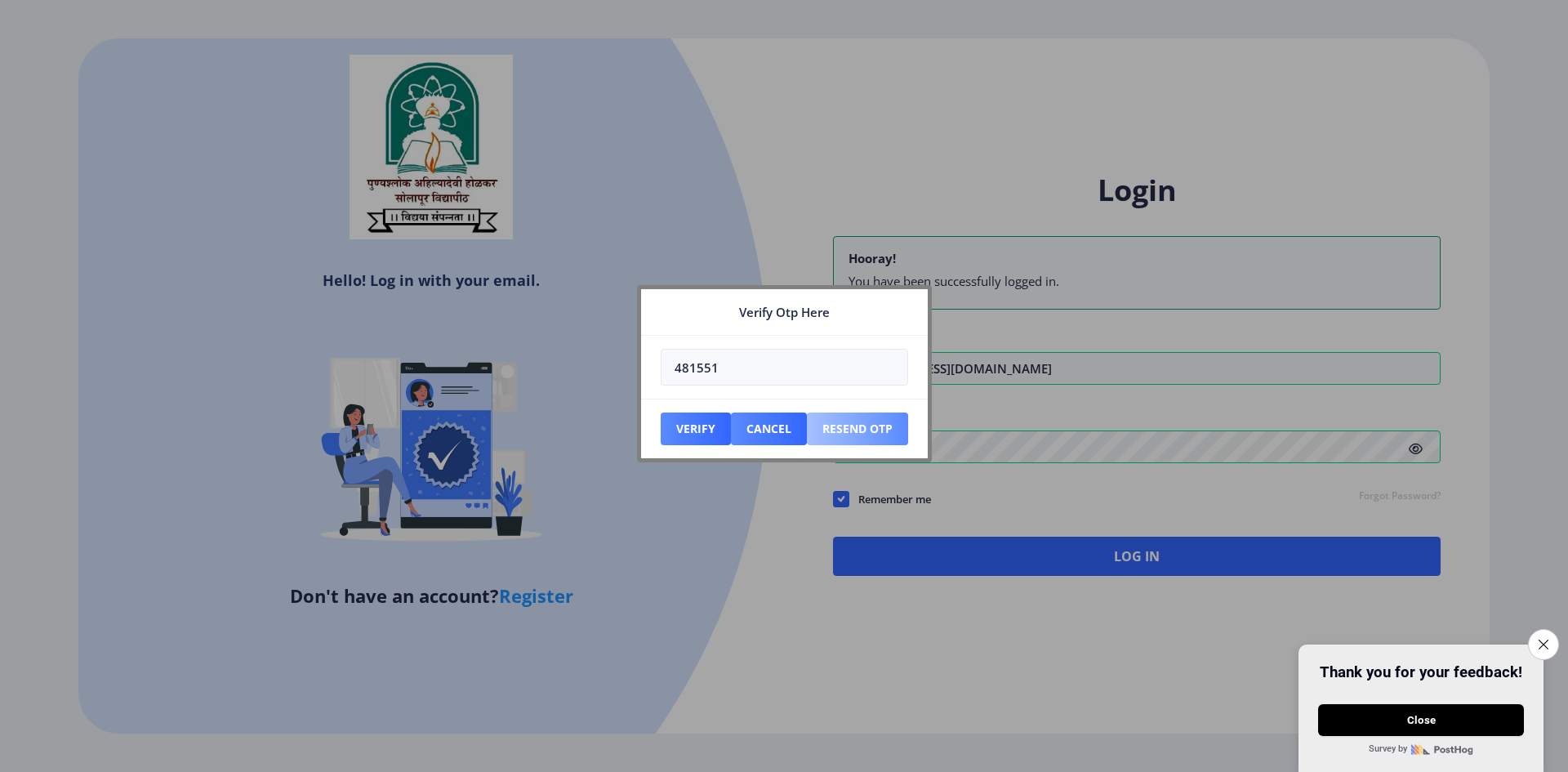
type input "481551"
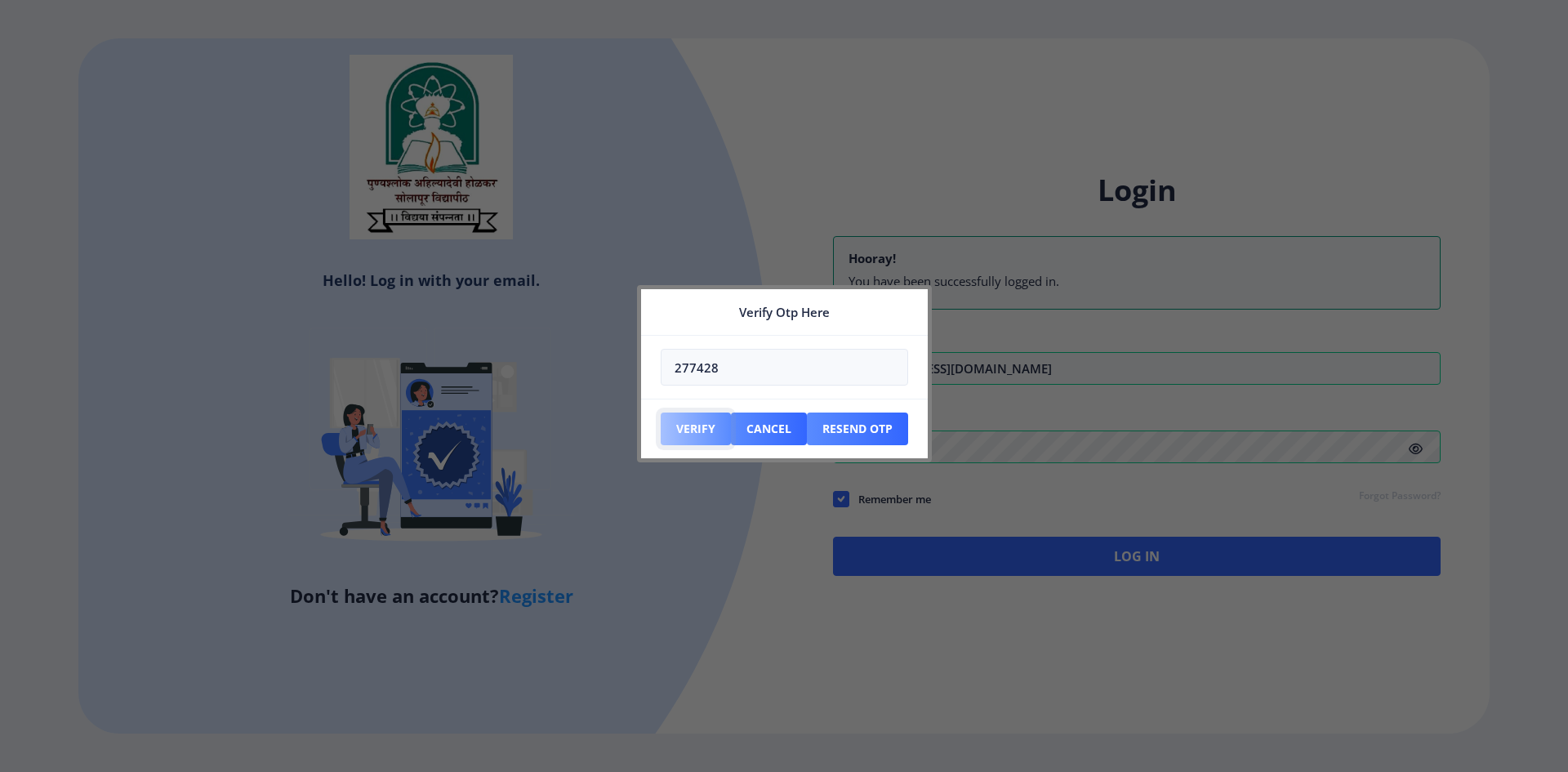
click at [712, 435] on button "Verify" at bounding box center [696, 428] width 70 height 32
click at [716, 429] on button "Verify" at bounding box center [696, 428] width 70 height 32
click at [693, 425] on button "Verify" at bounding box center [696, 428] width 70 height 32
click at [701, 420] on button "Verify" at bounding box center [696, 428] width 70 height 32
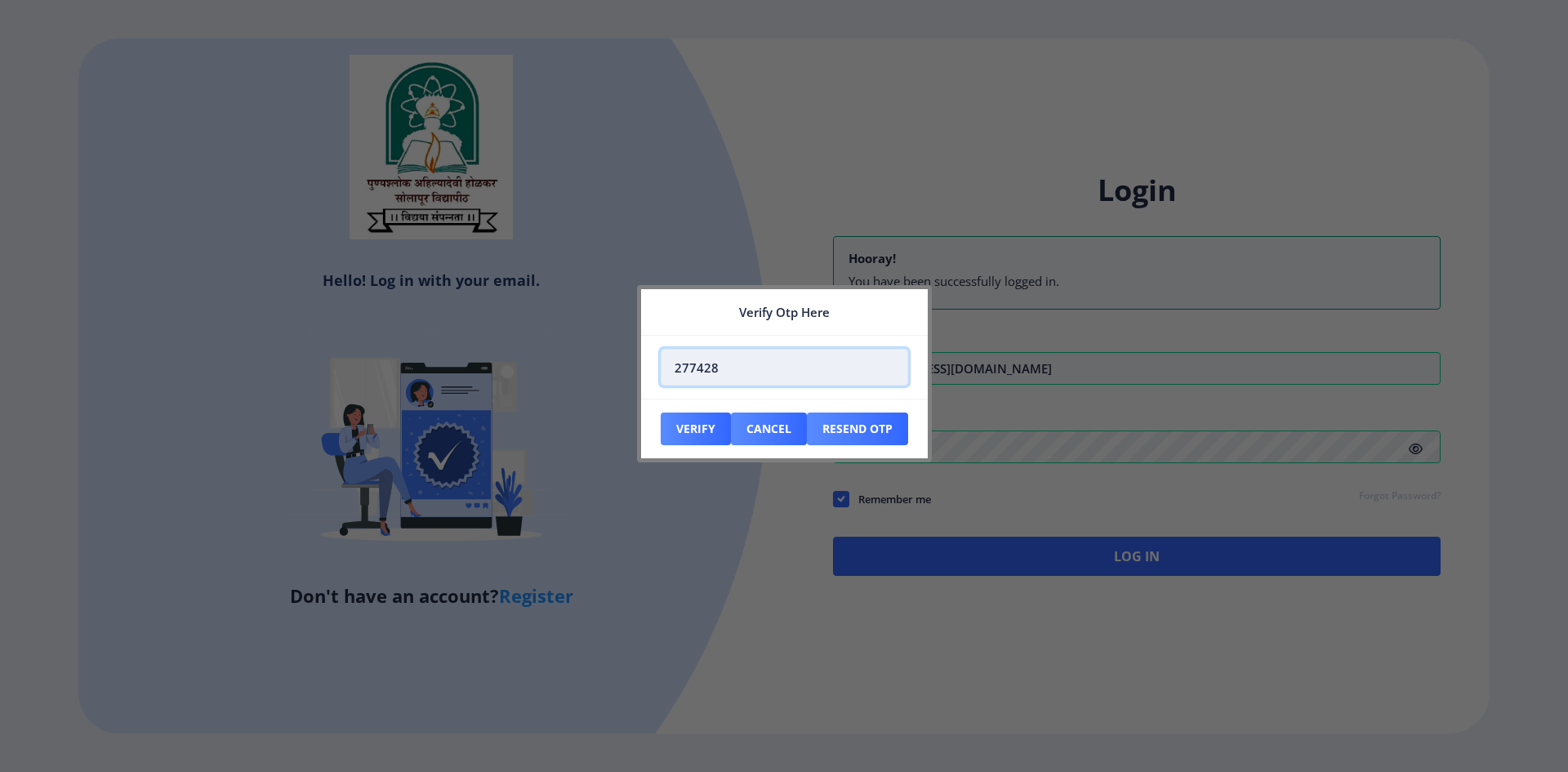
click at [822, 382] on input "277428" at bounding box center [784, 367] width 247 height 37
click at [892, 365] on input "277429" at bounding box center [784, 367] width 247 height 37
click at [892, 365] on input "277430" at bounding box center [784, 367] width 247 height 37
click at [892, 365] on input "277431" at bounding box center [784, 367] width 247 height 37
click at [892, 378] on input "277431" at bounding box center [784, 367] width 247 height 37
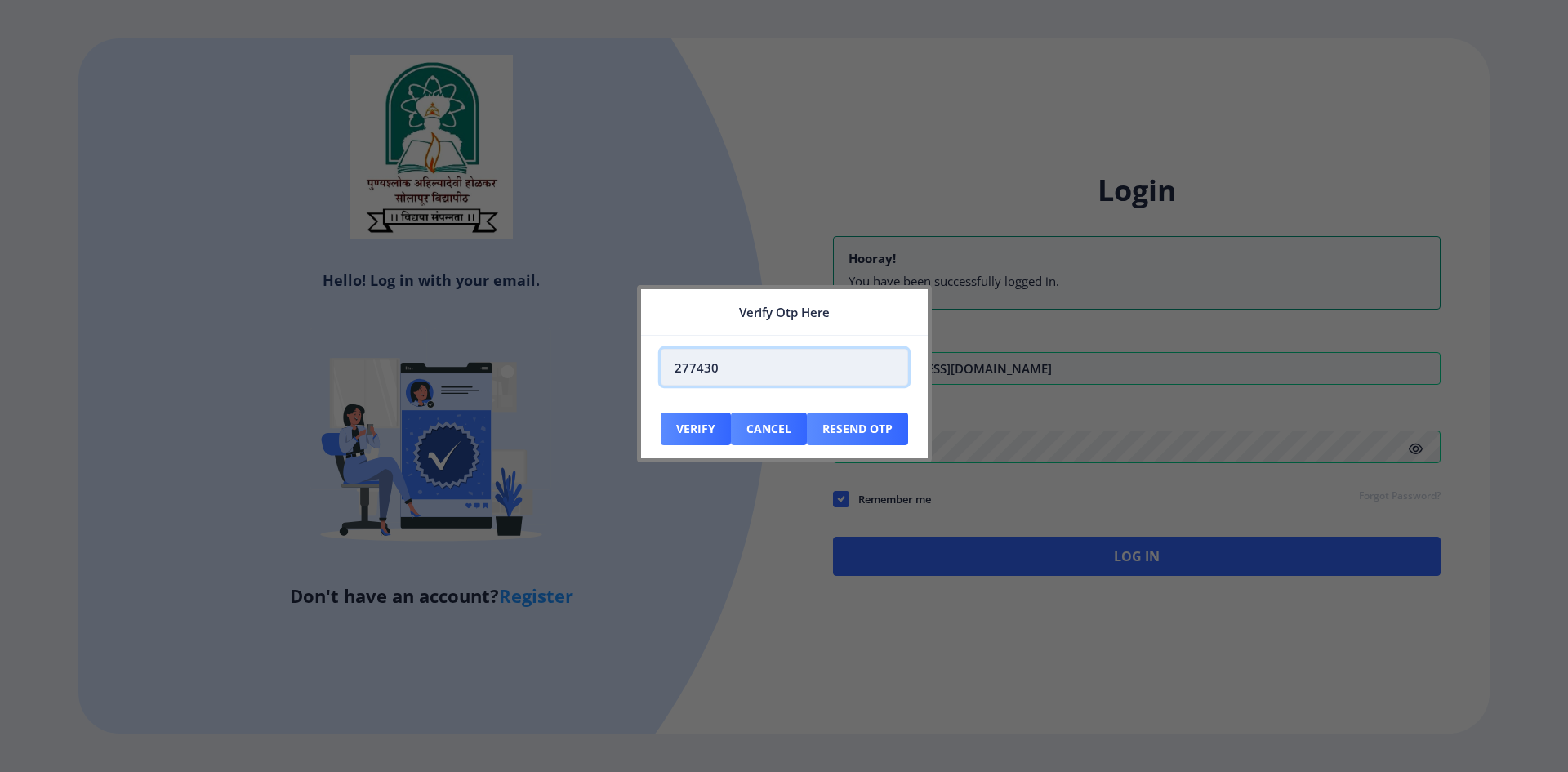
click at [892, 375] on input "277430" at bounding box center [784, 367] width 247 height 37
click at [892, 375] on input "277429" at bounding box center [784, 367] width 247 height 37
type input "277428"
click at [892, 375] on input "277428" at bounding box center [784, 367] width 247 height 37
click at [700, 426] on button "Verify" at bounding box center [696, 428] width 70 height 32
